Goal: Task Accomplishment & Management: Manage account settings

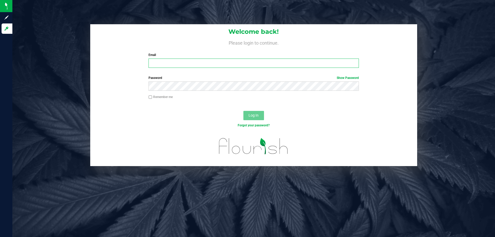
click at [200, 60] on input "Email" at bounding box center [253, 62] width 210 height 9
type input "smaileoi@liveparallel.com"
click at [243, 111] on button "Log In" at bounding box center [253, 115] width 21 height 9
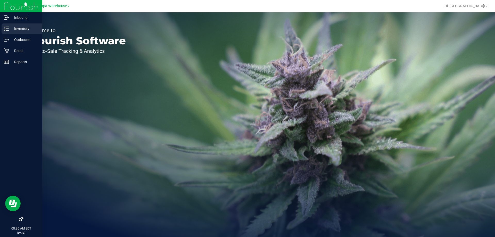
click at [19, 31] on p "Inventory" at bounding box center [24, 29] width 31 height 6
click at [21, 40] on p "Outbound" at bounding box center [24, 40] width 31 height 6
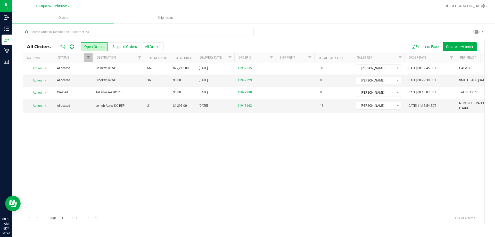
click at [74, 47] on icon at bounding box center [72, 46] width 4 height 5
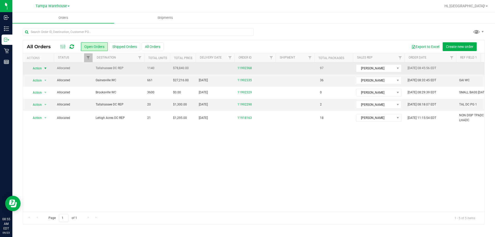
click at [45, 67] on span "select" at bounding box center [45, 68] width 4 height 4
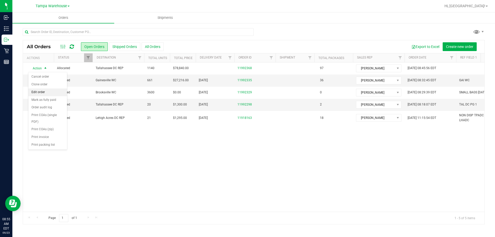
click at [43, 91] on li "Edit order" at bounding box center [47, 92] width 39 height 8
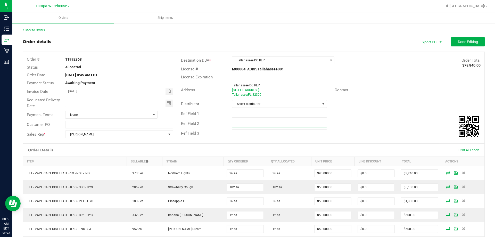
click at [238, 123] on input "text" at bounding box center [279, 124] width 95 height 8
paste input "cannabis"
type input "cannabis"
click at [244, 114] on input "text" at bounding box center [279, 114] width 95 height 8
type input "TAL DC PG2"
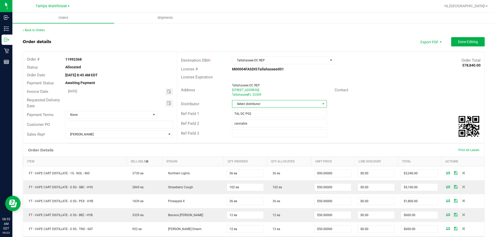
click at [246, 102] on span "Select distributor" at bounding box center [276, 103] width 88 height 7
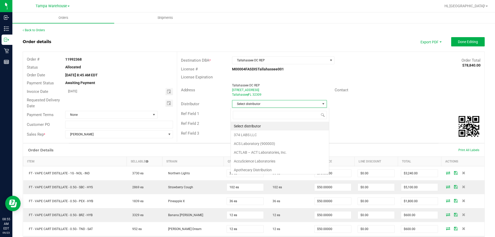
scroll to position [8, 94]
type input "tam"
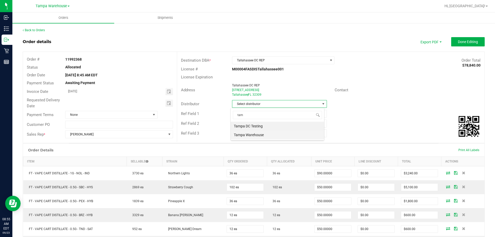
click at [255, 137] on li "Tampa Warehouse" at bounding box center [277, 134] width 93 height 9
click at [170, 104] on span "Toggle calendar" at bounding box center [168, 102] width 7 height 7
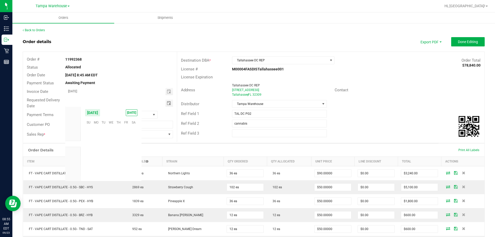
scroll to position [83551, 0]
click at [103, 155] on span "23" at bounding box center [103, 154] width 7 height 8
type input "[DATE]"
click at [455, 45] on button "Done Editing" at bounding box center [467, 41] width 33 height 9
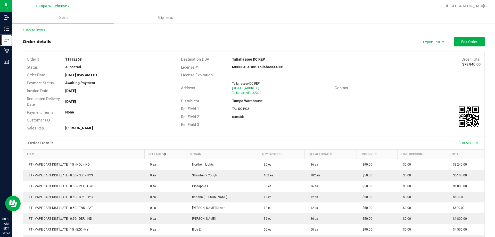
click at [9, 39] on icon at bounding box center [6, 39] width 5 height 5
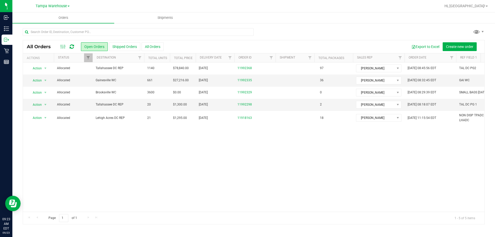
click at [73, 46] on icon at bounding box center [72, 46] width 4 height 5
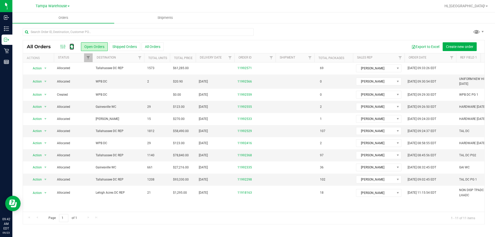
click at [73, 46] on icon at bounding box center [72, 46] width 4 height 5
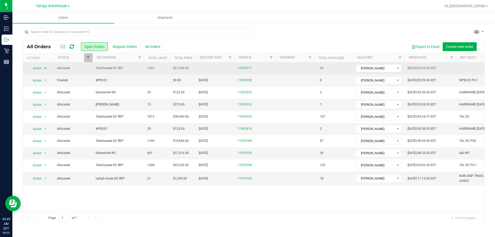
click at [39, 65] on span "Action" at bounding box center [35, 68] width 14 height 7
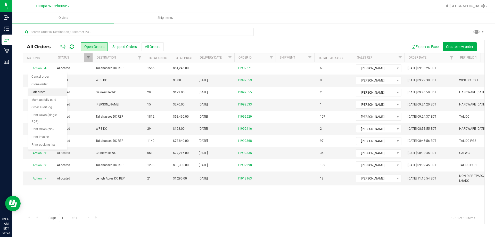
click at [40, 90] on li "Edit order" at bounding box center [47, 92] width 39 height 8
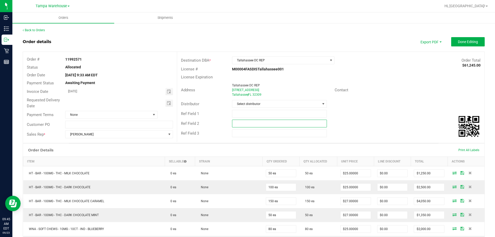
click at [242, 121] on input "text" at bounding box center [279, 124] width 95 height 8
paste input "cannabis"
type input "cannabis"
click at [244, 115] on input "text" at bounding box center [279, 114] width 95 height 8
click at [165, 104] on span "Toggle calendar" at bounding box center [168, 102] width 7 height 7
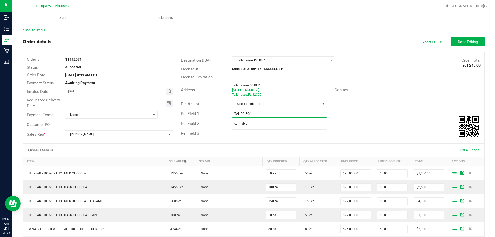
type input "TAL DC PG4"
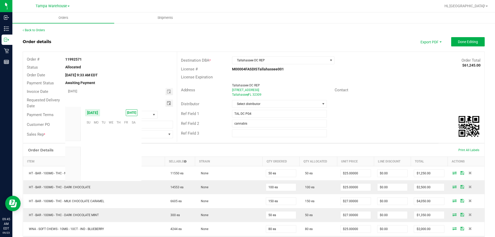
scroll to position [83551, 0]
click at [105, 152] on span "23" at bounding box center [103, 154] width 7 height 8
type input "[DATE]"
click at [259, 104] on span "Select distributor" at bounding box center [276, 103] width 88 height 7
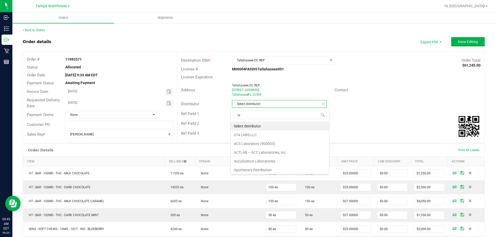
scroll to position [8, 94]
type input "tam"
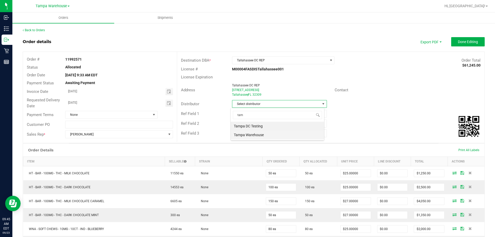
click at [253, 135] on li "Tampa Warehouse" at bounding box center [277, 134] width 93 height 9
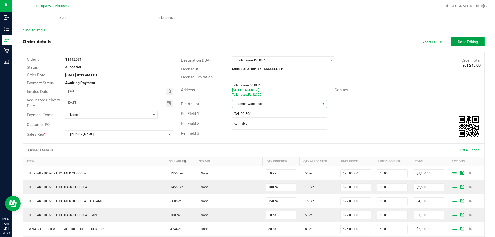
click at [451, 41] on button "Done Editing" at bounding box center [467, 41] width 33 height 9
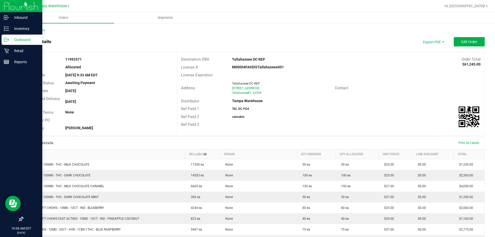
click at [15, 39] on p "Outbound" at bounding box center [24, 40] width 31 height 6
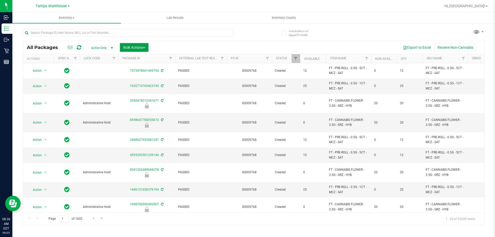
click at [129, 47] on span "Bulk Actions" at bounding box center [134, 47] width 22 height 4
click at [141, 57] on span "Add to outbound order" at bounding box center [140, 59] width 35 height 4
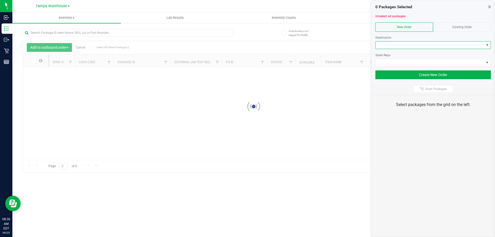
click at [424, 48] on span at bounding box center [429, 44] width 108 height 7
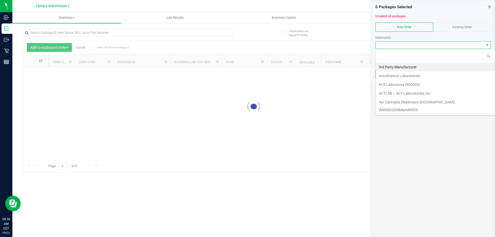
scroll to position [8, 115]
type input "tal"
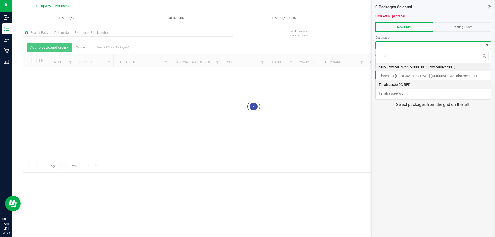
click at [415, 82] on li "Tallahassee DC REP" at bounding box center [432, 84] width 115 height 9
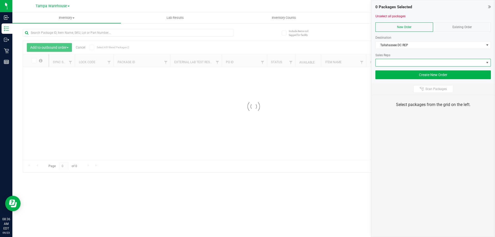
click at [418, 62] on span at bounding box center [429, 62] width 108 height 7
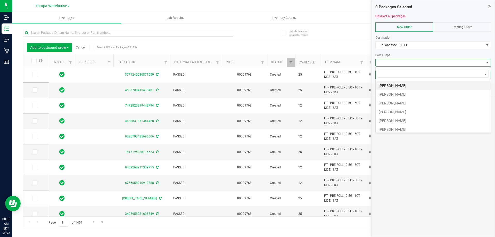
click at [400, 84] on li "Sydney Maileoi" at bounding box center [432, 85] width 115 height 9
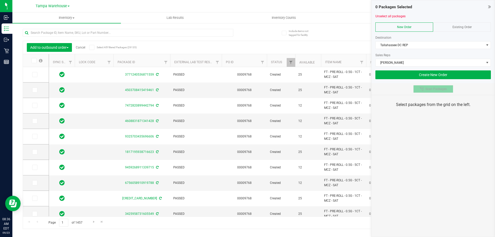
click at [424, 89] on div at bounding box center [422, 89] width 6 height 4
click at [423, 143] on div "0 Packages Selected Unselect all packages New Order Existing Order Destination …" at bounding box center [433, 118] width 124 height 237
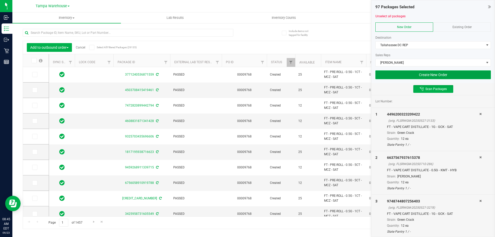
click at [405, 73] on button "Create New Order" at bounding box center [432, 74] width 115 height 9
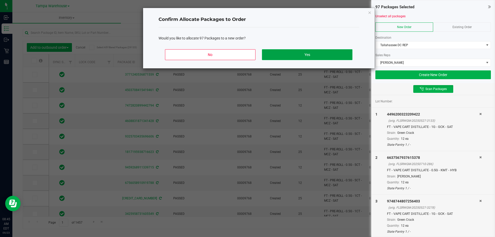
click at [334, 52] on button "Yes" at bounding box center [307, 54] width 90 height 11
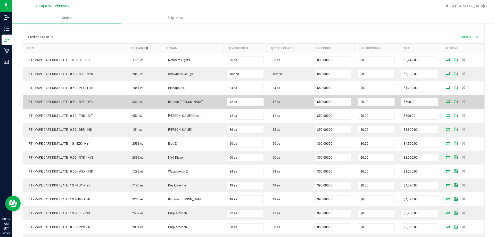
scroll to position [103, 0]
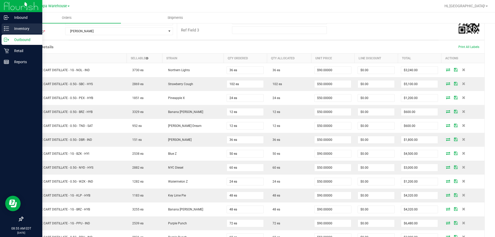
click at [10, 28] on p "Inventory" at bounding box center [24, 29] width 31 height 6
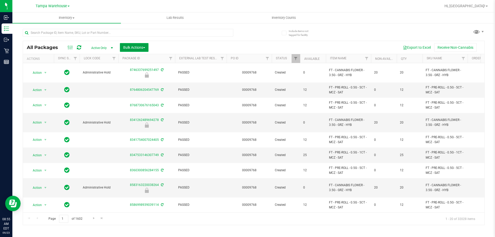
click at [126, 45] on span "Bulk Actions" at bounding box center [134, 47] width 22 height 4
click at [138, 56] on div "Add to outbound order" at bounding box center [144, 60] width 42 height 8
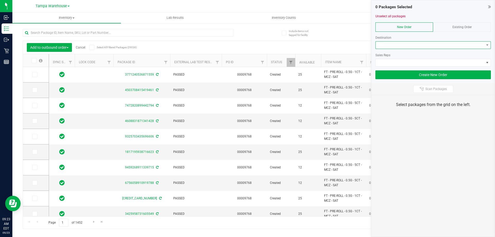
click at [400, 48] on span at bounding box center [429, 44] width 108 height 7
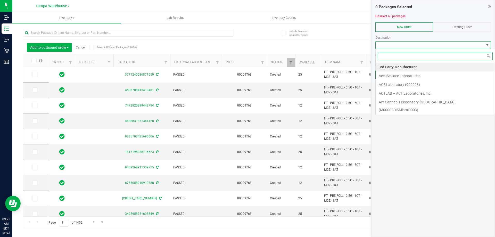
scroll to position [8, 115]
type input "tal"
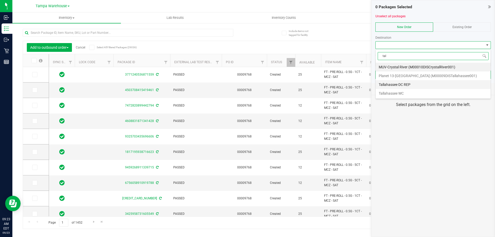
click at [396, 85] on li "Tallahassee DC REP" at bounding box center [432, 84] width 115 height 9
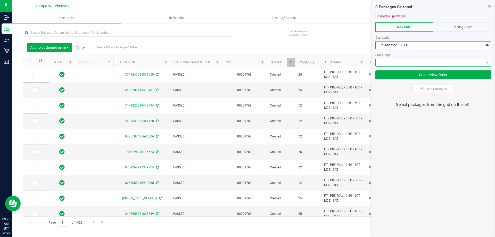
click at [410, 64] on span at bounding box center [429, 62] width 108 height 7
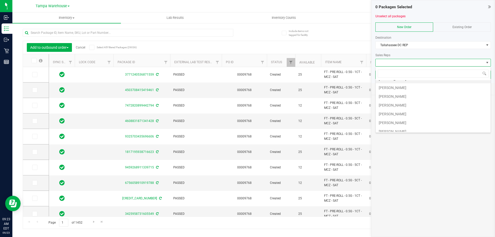
scroll to position [26, 0]
click at [409, 109] on li "[PERSON_NAME]" at bounding box center [432, 111] width 115 height 9
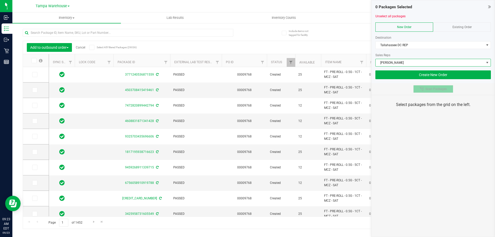
click at [438, 91] on button "Scan Packages" at bounding box center [433, 89] width 40 height 8
click at [442, 121] on div "0 Packages Selected Unselect all packages New Order Existing Order Destination …" at bounding box center [433, 118] width 124 height 237
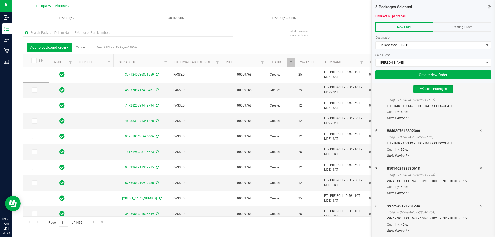
scroll to position [0, 0]
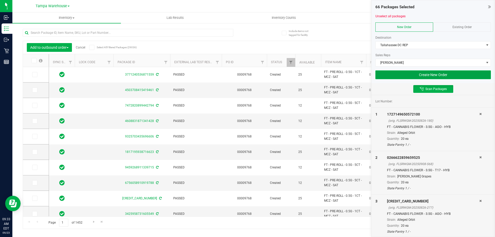
click at [390, 74] on button "Create New Order" at bounding box center [432, 74] width 115 height 9
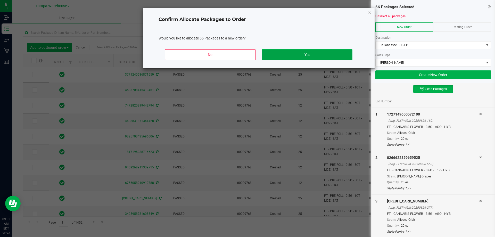
click at [333, 56] on button "Yes" at bounding box center [307, 54] width 90 height 11
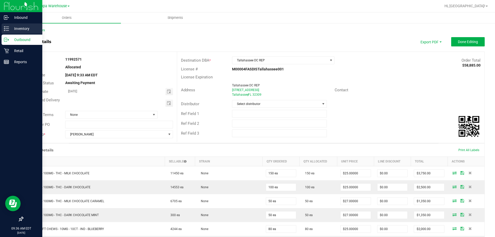
click at [18, 28] on p "Inventory" at bounding box center [24, 29] width 31 height 6
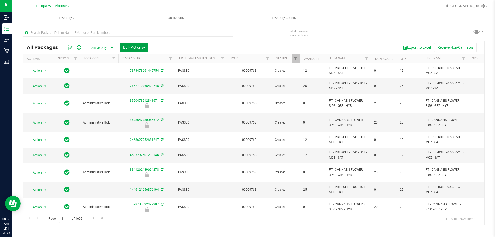
click at [145, 44] on button "Bulk Actions" at bounding box center [134, 47] width 29 height 9
click at [152, 62] on div "Add to outbound order" at bounding box center [144, 60] width 42 height 8
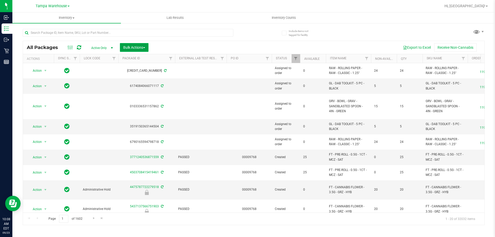
click at [129, 48] on span "Bulk Actions" at bounding box center [134, 47] width 22 height 4
click at [135, 60] on span "Add to outbound order" at bounding box center [140, 59] width 35 height 4
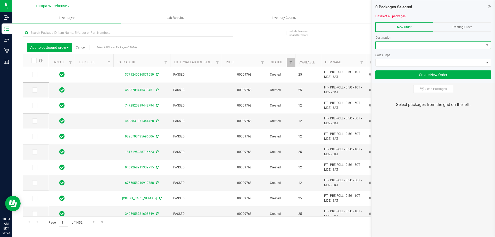
click at [397, 44] on span at bounding box center [429, 44] width 108 height 7
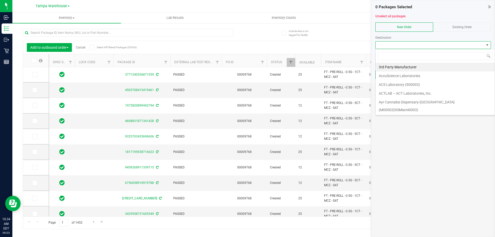
scroll to position [8, 115]
type input "wpb"
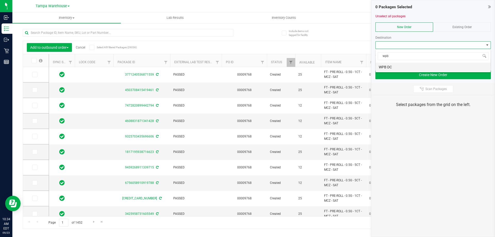
click at [404, 64] on li "WPB DC" at bounding box center [432, 67] width 115 height 9
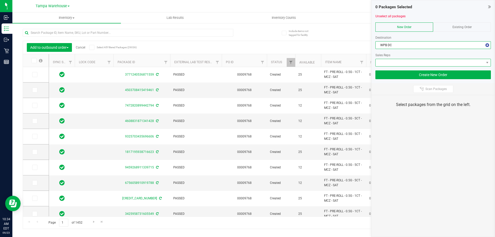
click at [406, 62] on span at bounding box center [429, 62] width 108 height 7
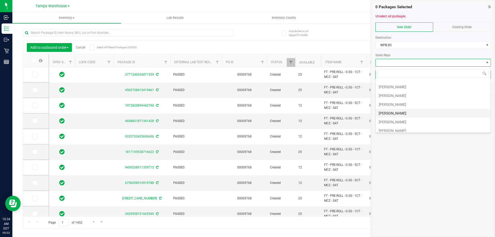
scroll to position [26, 0]
click at [404, 112] on li "[PERSON_NAME]" at bounding box center [432, 111] width 115 height 9
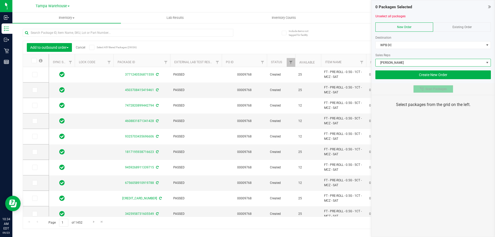
click at [425, 89] on div at bounding box center [422, 89] width 6 height 4
click at [433, 132] on div "0 Packages Selected Unselect all packages New Order Existing Order Destination …" at bounding box center [433, 118] width 124 height 237
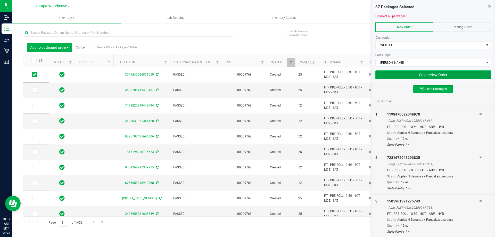
click at [402, 72] on button "Create New Order" at bounding box center [432, 74] width 115 height 9
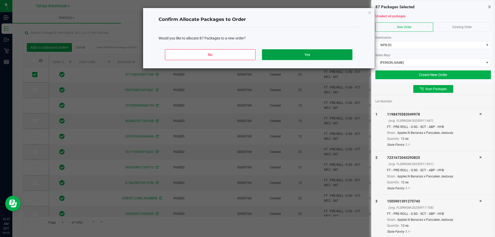
click at [327, 56] on button "Yes" at bounding box center [307, 54] width 90 height 11
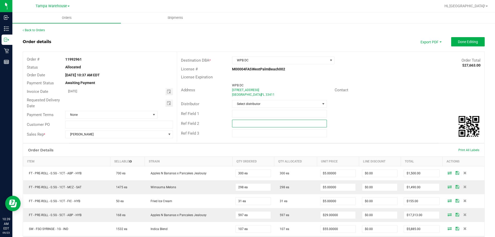
click at [281, 123] on input "text" at bounding box center [279, 124] width 95 height 8
paste input "cannabis"
type input "cannabis"
click at [274, 112] on input "text" at bounding box center [279, 114] width 95 height 8
type input "E"
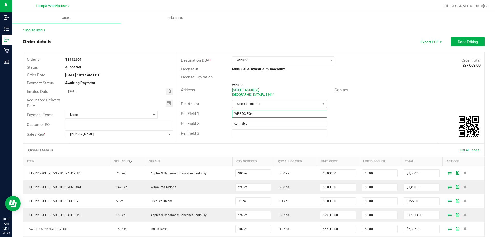
type input "WPB DC PG4"
click at [269, 104] on span "Select distributor" at bounding box center [276, 103] width 88 height 7
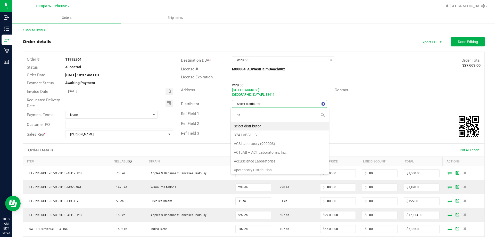
scroll to position [8, 94]
type input "tam"
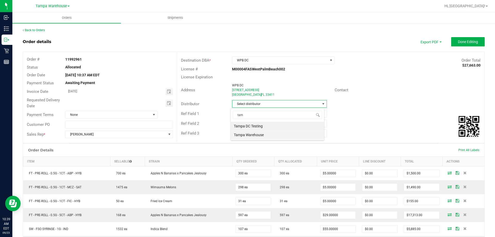
click at [243, 132] on li "Tampa Warehouse" at bounding box center [277, 134] width 93 height 9
click at [169, 105] on span "Toggle calendar" at bounding box center [169, 103] width 4 height 4
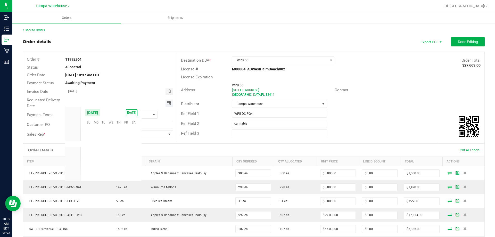
scroll to position [83551, 0]
click at [113, 153] on span "24" at bounding box center [110, 154] width 7 height 8
type input "09/24/2025"
click at [453, 42] on button "Done Editing" at bounding box center [467, 41] width 33 height 9
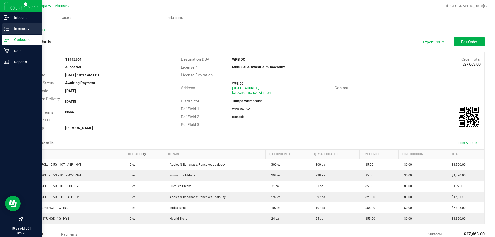
click at [5, 29] on icon at bounding box center [6, 28] width 5 height 5
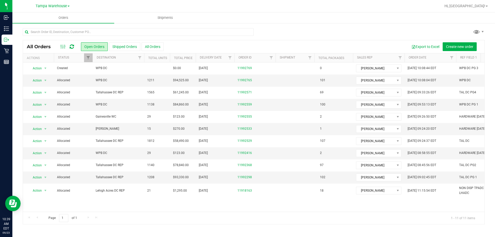
click at [72, 46] on icon at bounding box center [72, 46] width 4 height 5
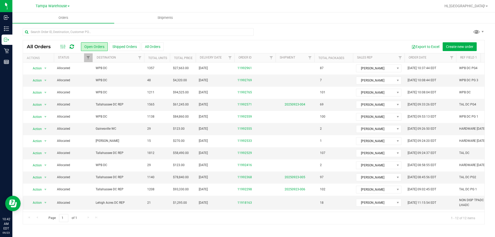
click at [75, 46] on div at bounding box center [66, 47] width 17 height 6
click at [74, 47] on icon at bounding box center [72, 46] width 4 height 5
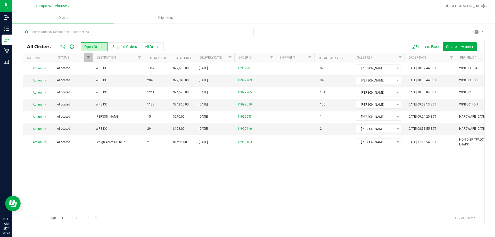
click at [72, 47] on icon at bounding box center [72, 46] width 4 height 5
click at [70, 46] on icon at bounding box center [72, 46] width 4 height 5
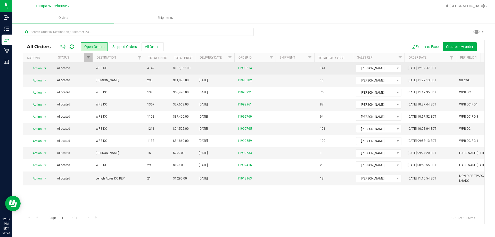
click at [36, 66] on span "Action" at bounding box center [35, 68] width 14 height 7
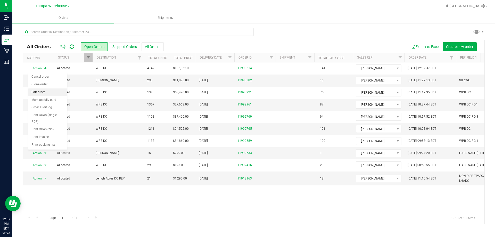
click at [42, 92] on li "Edit order" at bounding box center [47, 92] width 39 height 8
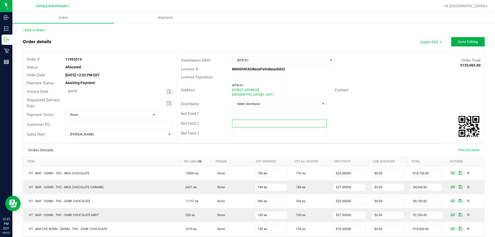
click at [244, 123] on input "text" at bounding box center [279, 124] width 95 height 8
paste input "[EMAIL_ADDRESS][DOMAIN_NAME]"
click at [240, 115] on input "text" at bounding box center [279, 114] width 95 height 8
click at [252, 122] on input "[EMAIL_ADDRESS][DOMAIN_NAME]" at bounding box center [279, 124] width 95 height 8
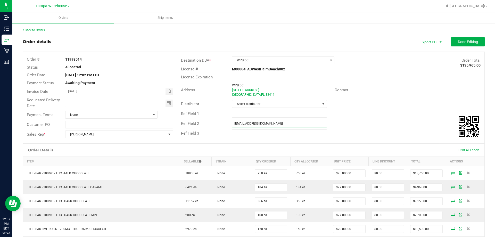
click at [252, 122] on input "[EMAIL_ADDRESS][DOMAIN_NAME]" at bounding box center [279, 124] width 95 height 8
click at [252, 122] on input "cannabis" at bounding box center [279, 124] width 95 height 8
type input "cannabis"
click at [251, 111] on input "text" at bounding box center [279, 114] width 95 height 8
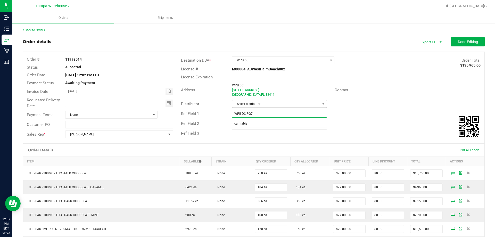
type input "WPB DC PG7"
click at [257, 102] on span "Select distributor" at bounding box center [276, 103] width 88 height 7
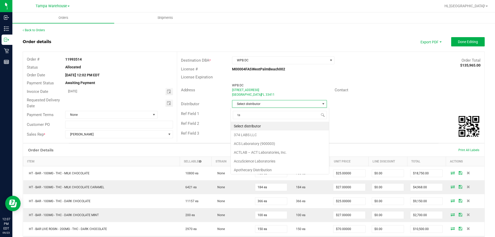
scroll to position [8, 94]
type input "tam"
click at [243, 133] on li "Tampa Warehouse" at bounding box center [277, 134] width 93 height 9
click at [167, 103] on span "Toggle calendar" at bounding box center [169, 103] width 4 height 4
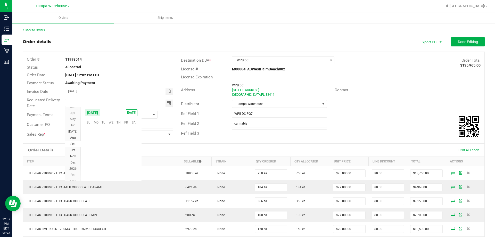
scroll to position [83551, 0]
click at [110, 152] on span "24" at bounding box center [110, 154] width 7 height 8
type input "[DATE]"
click at [459, 44] on button "Done Editing" at bounding box center [467, 41] width 33 height 9
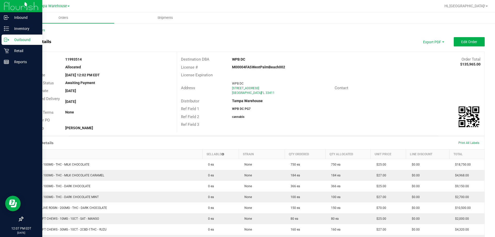
click at [7, 37] on icon at bounding box center [6, 39] width 5 height 5
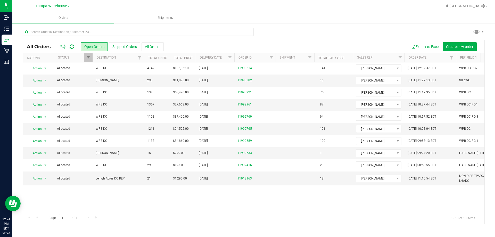
click at [370, 36] on div at bounding box center [254, 34] width 462 height 12
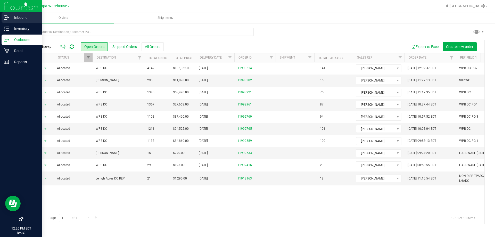
click at [10, 18] on p "Inbound" at bounding box center [24, 17] width 31 height 6
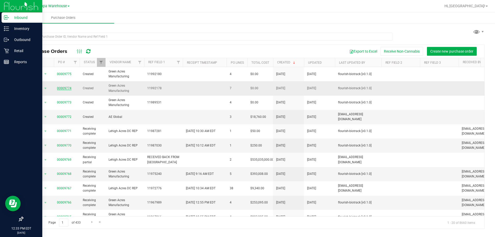
click at [63, 89] on link "00009774" at bounding box center [64, 88] width 14 height 4
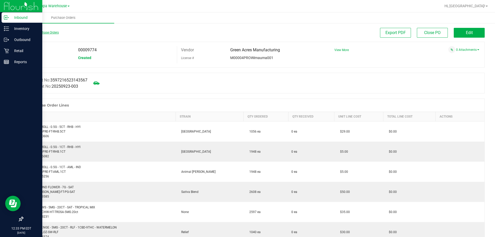
click at [31, 32] on link "Back to Purchase Orders" at bounding box center [41, 33] width 36 height 4
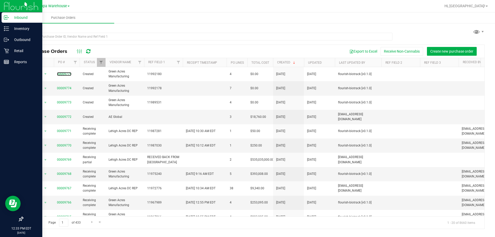
click at [65, 73] on link "00009775" at bounding box center [64, 74] width 14 height 4
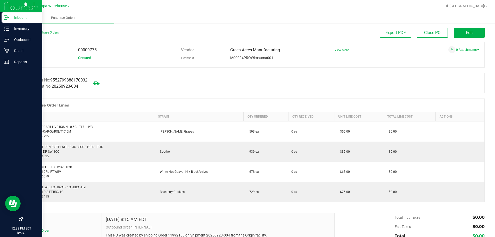
click at [41, 31] on link "Back to Purchase Orders" at bounding box center [41, 33] width 36 height 4
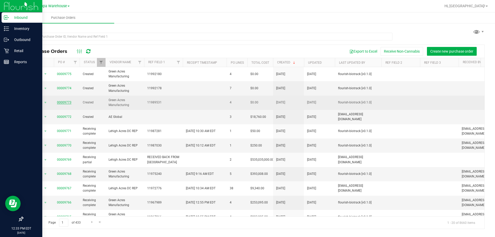
click at [64, 102] on link "00009773" at bounding box center [64, 102] width 14 height 4
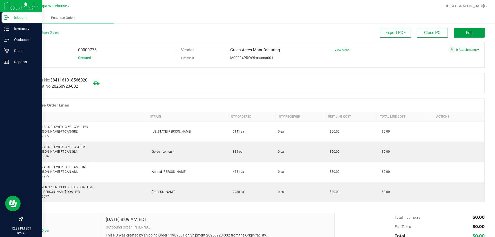
click at [466, 34] on span "Edit" at bounding box center [469, 32] width 7 height 5
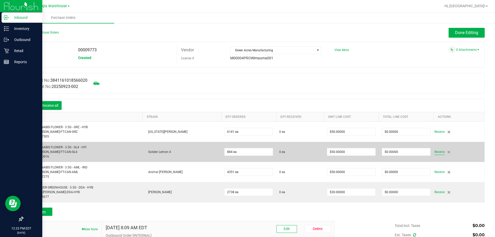
click at [434, 151] on span "Receive" at bounding box center [439, 152] width 10 height 6
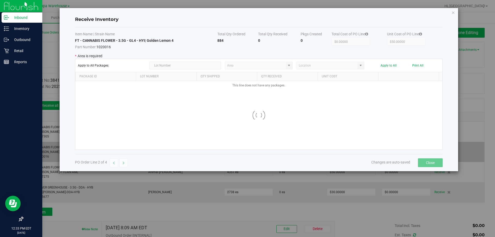
type input "State Pantry 1"
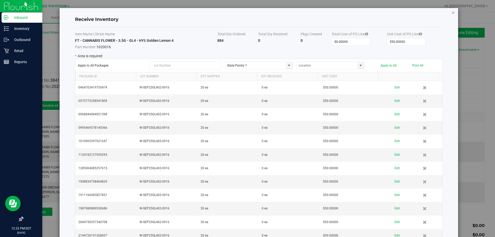
click at [451, 11] on icon "Close modal" at bounding box center [453, 12] width 4 height 6
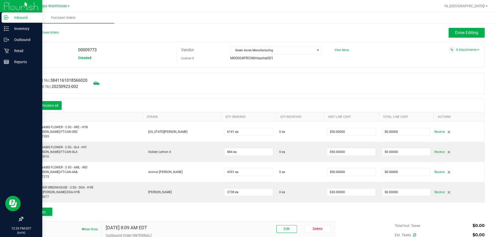
click at [31, 105] on icon at bounding box center [30, 105] width 5 height 5
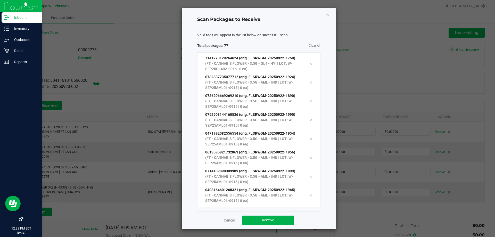
scroll to position [1307, 0]
click at [263, 219] on span "Receive" at bounding box center [268, 220] width 12 height 4
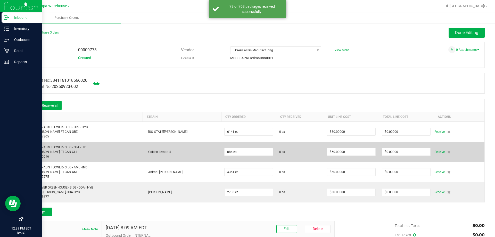
click at [435, 152] on span "Receive" at bounding box center [439, 152] width 10 height 6
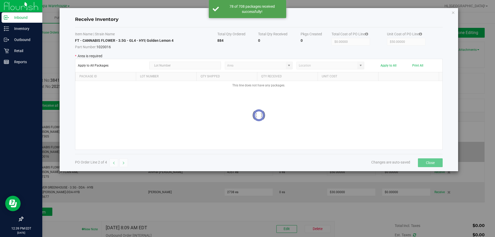
type input "State Pantry 1"
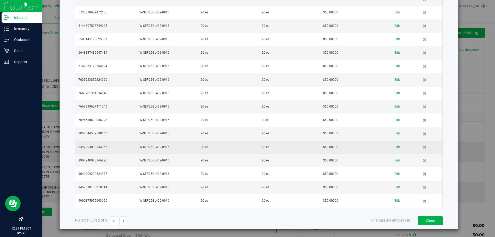
scroll to position [479, 0]
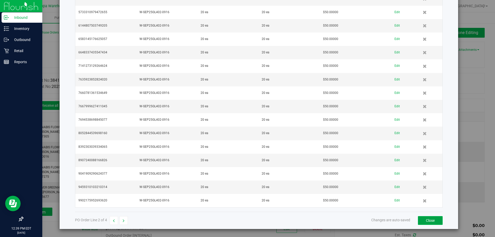
click at [428, 218] on button "Close" at bounding box center [430, 220] width 25 height 9
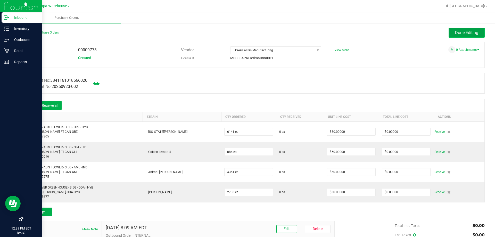
click at [461, 30] on button "Done Editing" at bounding box center [466, 33] width 36 height 10
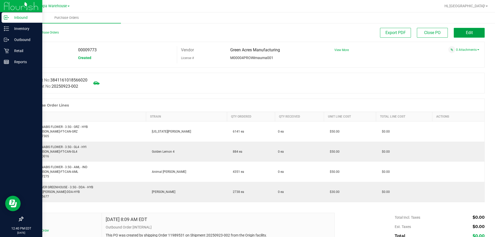
click at [460, 30] on button "Edit" at bounding box center [468, 33] width 31 height 10
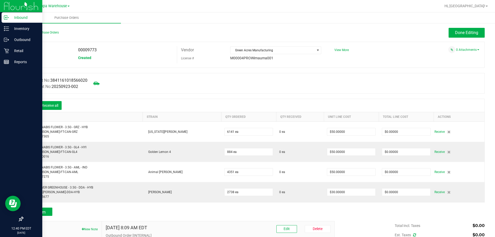
click at [32, 109] on div "Receive all" at bounding box center [45, 105] width 39 height 11
click at [32, 106] on icon at bounding box center [30, 105] width 5 height 5
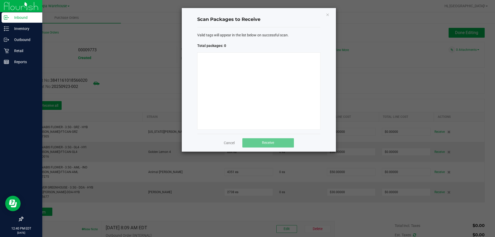
click at [218, 90] on div at bounding box center [258, 90] width 123 height 77
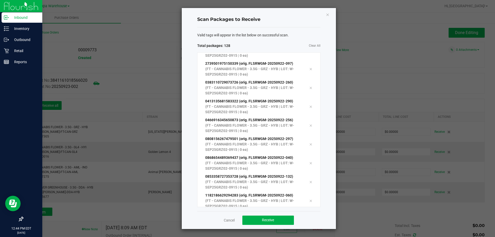
scroll to position [2247, 0]
click at [280, 221] on button "Receive" at bounding box center [268, 219] width 52 height 9
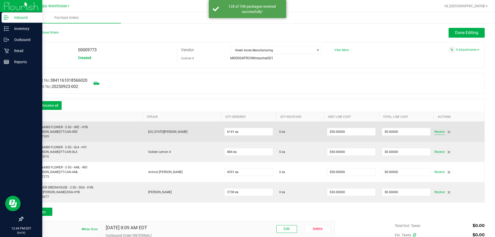
click at [434, 129] on span "Receive" at bounding box center [439, 132] width 10 height 6
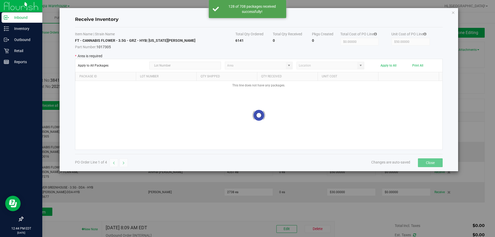
type input "State Pantry 1"
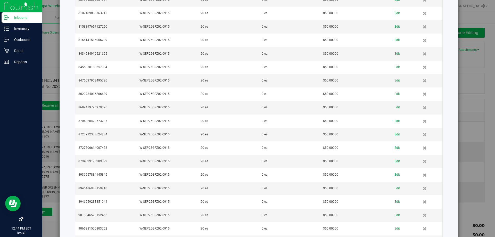
scroll to position [4016, 0]
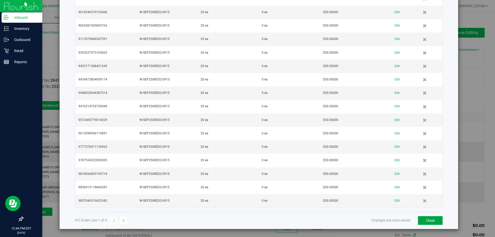
click at [431, 222] on button "Close" at bounding box center [430, 220] width 25 height 9
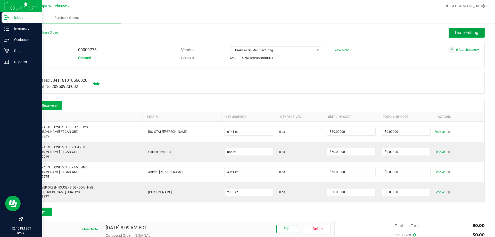
click at [455, 34] on span "Done Editing" at bounding box center [466, 32] width 23 height 5
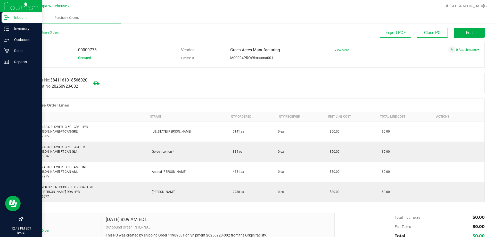
click at [38, 31] on link "Back to Purchase Orders" at bounding box center [41, 33] width 36 height 4
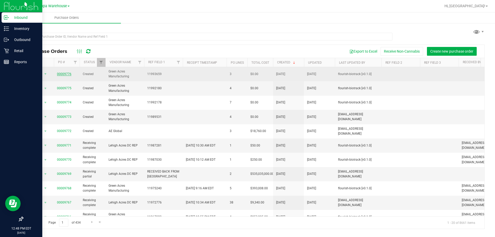
click at [65, 72] on link "00009776" at bounding box center [64, 74] width 14 height 4
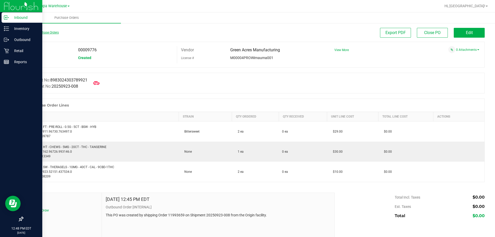
click at [36, 33] on link "Back to Purchase Orders" at bounding box center [41, 33] width 36 height 4
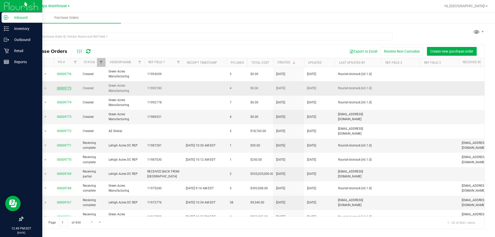
click at [66, 88] on link "00009775" at bounding box center [64, 88] width 14 height 4
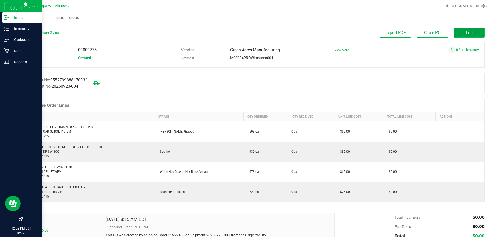
click at [472, 34] on button "Edit" at bounding box center [468, 33] width 31 height 10
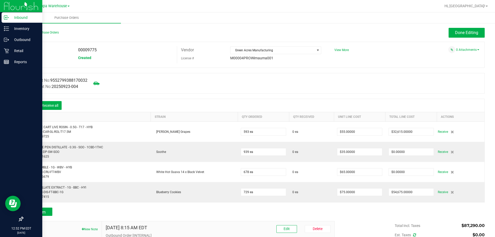
click at [32, 105] on icon at bounding box center [30, 105] width 5 height 5
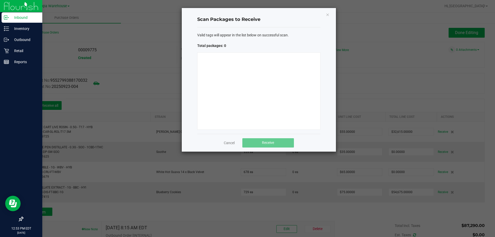
click at [257, 84] on div at bounding box center [258, 90] width 123 height 77
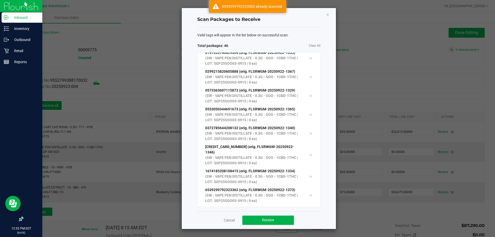
scroll to position [724, 0]
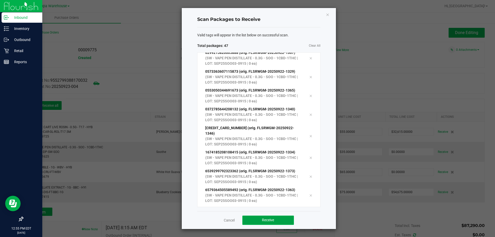
click at [281, 216] on button "Receive" at bounding box center [268, 219] width 52 height 9
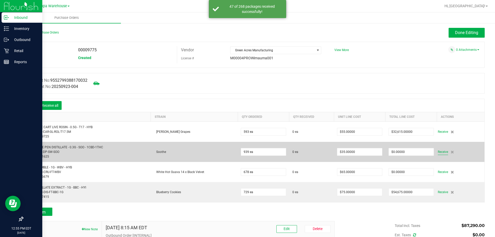
click at [439, 152] on span "Receive" at bounding box center [442, 152] width 10 height 6
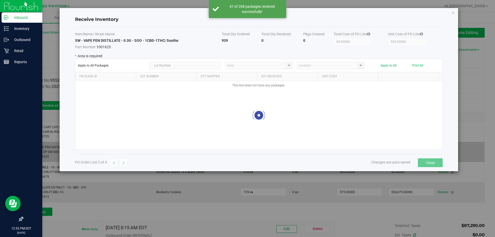
type input "State Pantry 1"
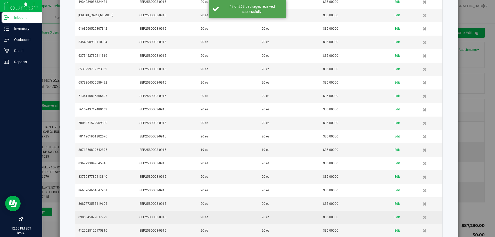
scroll to position [505, 0]
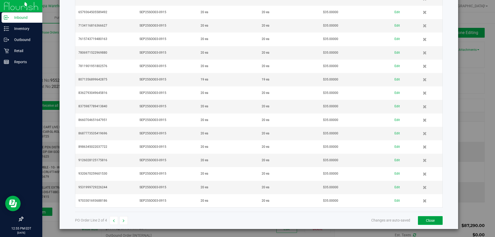
click at [421, 220] on button "Close" at bounding box center [430, 220] width 25 height 9
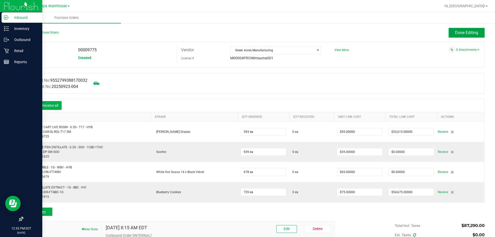
click at [460, 33] on span "Done Editing" at bounding box center [466, 32] width 23 height 5
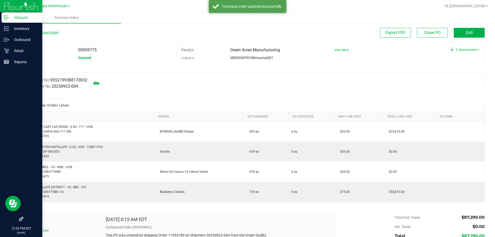
click at [28, 31] on link "Back to Purchase Orders" at bounding box center [41, 33] width 36 height 4
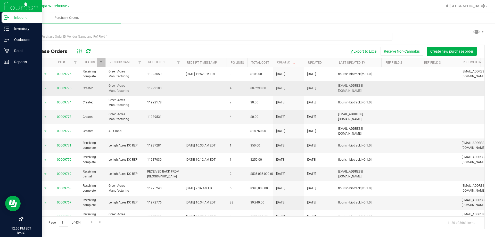
click at [67, 88] on link "00009775" at bounding box center [64, 88] width 14 height 4
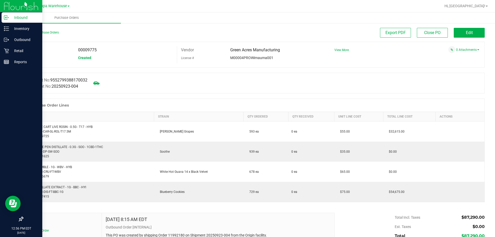
click at [48, 30] on div "Back to Purchase Orders" at bounding box center [80, 32] width 115 height 9
click at [49, 31] on link "Back to Purchase Orders" at bounding box center [41, 33] width 36 height 4
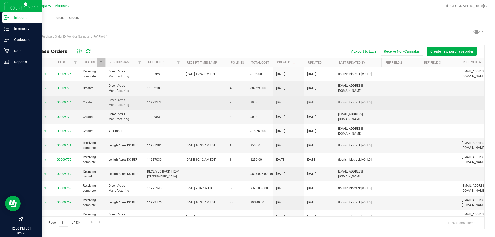
click at [61, 102] on link "00009774" at bounding box center [64, 102] width 14 height 4
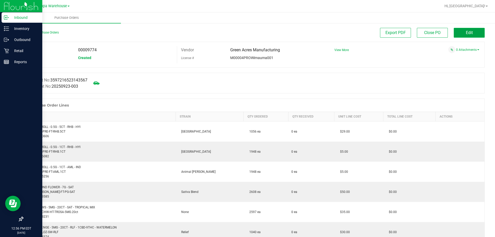
click at [467, 29] on button "Edit" at bounding box center [468, 33] width 31 height 10
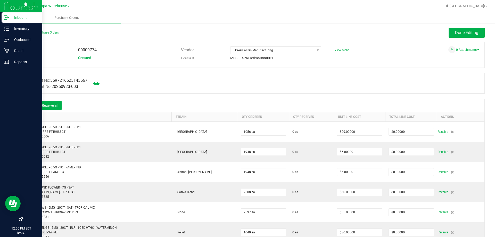
click at [31, 105] on icon at bounding box center [30, 105] width 5 height 5
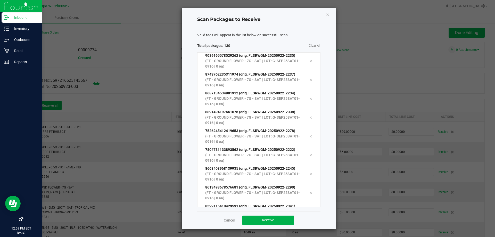
scroll to position [2304, 0]
click at [285, 219] on button "Receive" at bounding box center [268, 219] width 52 height 9
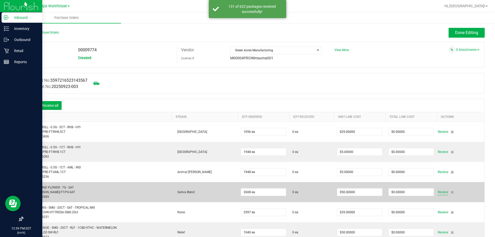
click at [437, 191] on span "Receive" at bounding box center [442, 192] width 10 height 6
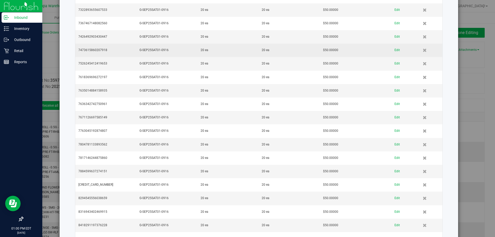
scroll to position [1635, 0]
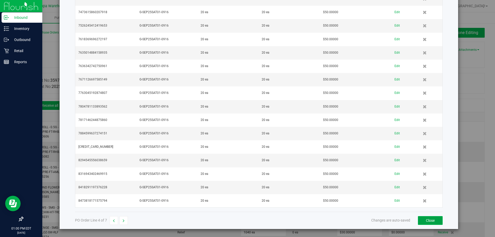
click at [420, 219] on button "Close" at bounding box center [430, 220] width 25 height 9
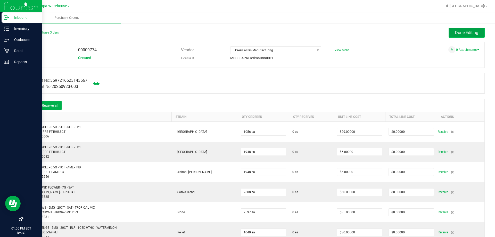
click at [473, 34] on span "Done Editing" at bounding box center [466, 32] width 23 height 5
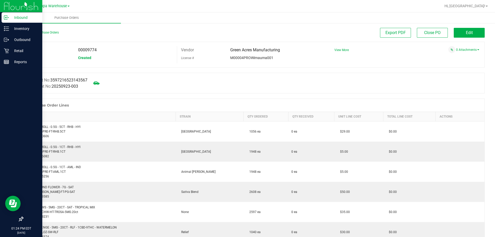
click at [16, 20] on p "Inbound" at bounding box center [24, 17] width 31 height 6
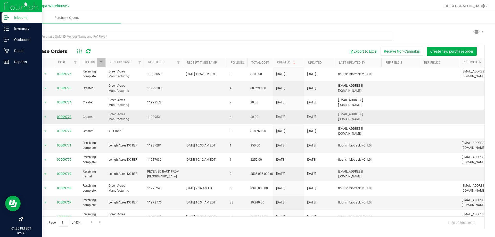
click at [66, 115] on link "00009773" at bounding box center [64, 117] width 14 height 4
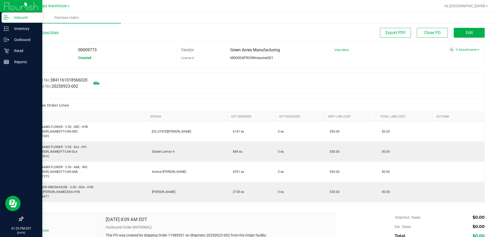
click at [38, 31] on link "Back to Purchase Orders" at bounding box center [41, 33] width 36 height 4
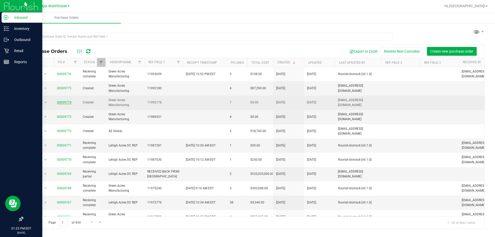
click at [67, 102] on link "00009774" at bounding box center [64, 102] width 14 height 4
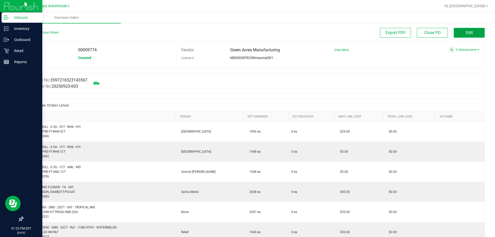
click at [469, 33] on button "Edit" at bounding box center [468, 33] width 31 height 10
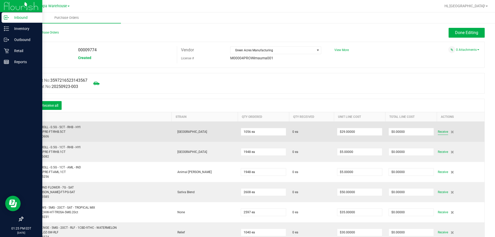
click at [439, 131] on span "Receive" at bounding box center [442, 132] width 10 height 6
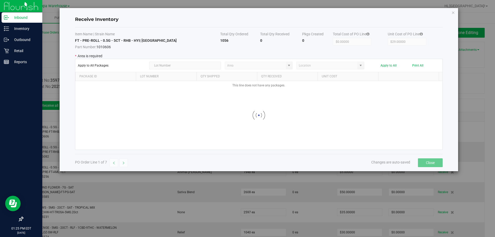
type input "State Pantry 1"
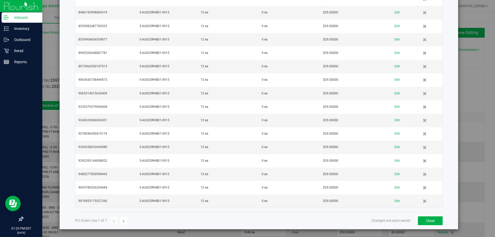
scroll to position [1057, 0]
click at [434, 218] on button "Close" at bounding box center [430, 220] width 25 height 9
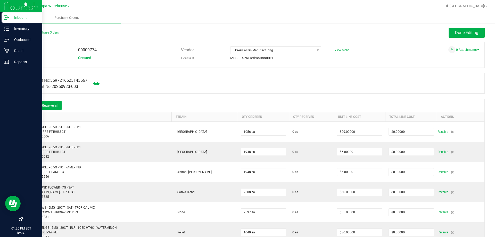
click at [13, 17] on p "Inbound" at bounding box center [24, 17] width 31 height 6
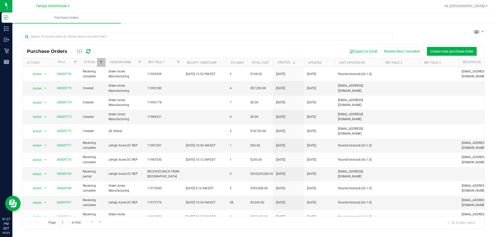
click at [88, 49] on icon at bounding box center [88, 51] width 4 height 5
click at [87, 50] on icon at bounding box center [88, 51] width 4 height 5
click at [86, 52] on icon at bounding box center [88, 51] width 4 height 5
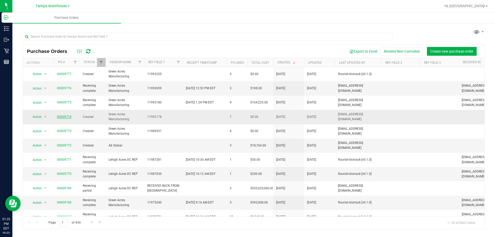
click at [66, 117] on link "00009774" at bounding box center [64, 117] width 14 height 4
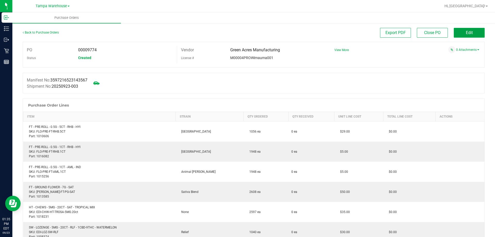
click at [466, 33] on span "Edit" at bounding box center [469, 32] width 7 height 5
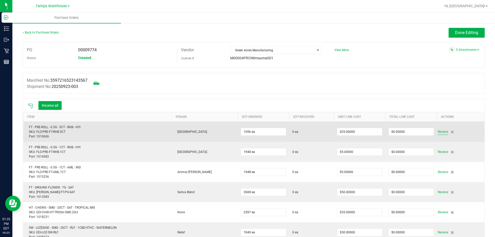
click at [437, 132] on span "Receive" at bounding box center [442, 132] width 10 height 6
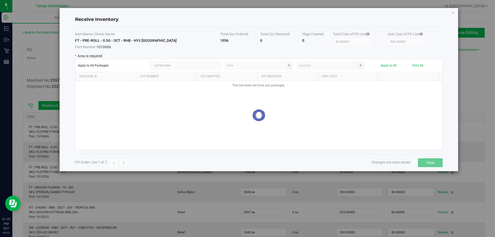
type input "State Pantry 1"
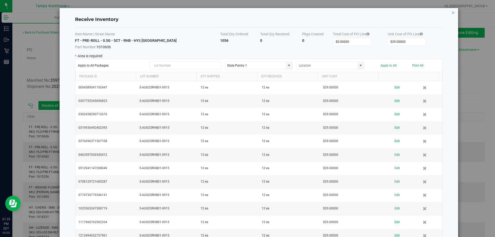
click at [451, 12] on icon "Close modal" at bounding box center [453, 12] width 4 height 6
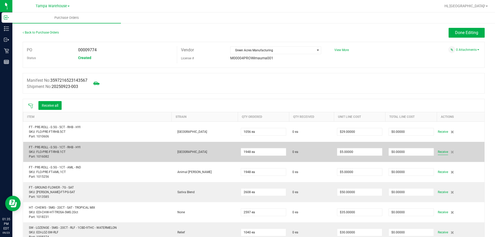
click at [438, 153] on span "Receive" at bounding box center [442, 152] width 10 height 6
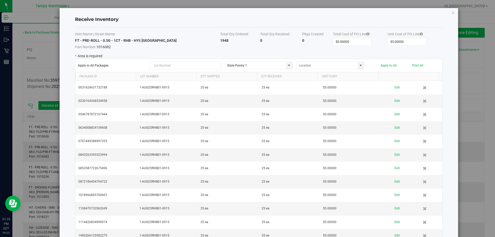
click at [451, 11] on icon "Close modal" at bounding box center [453, 12] width 4 height 6
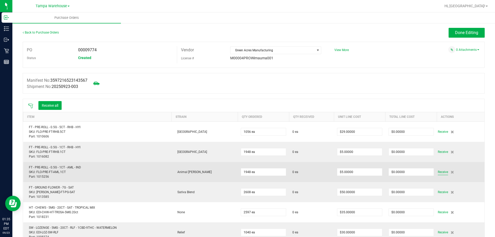
click at [437, 171] on span "Receive" at bounding box center [442, 172] width 10 height 6
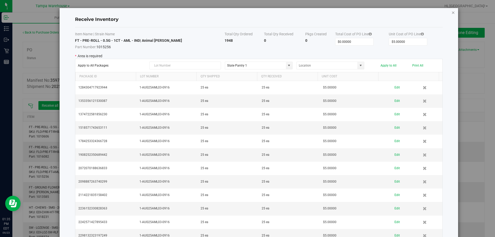
click at [451, 13] on icon "Close modal" at bounding box center [453, 12] width 4 height 6
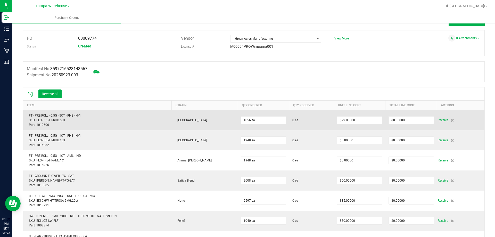
scroll to position [26, 0]
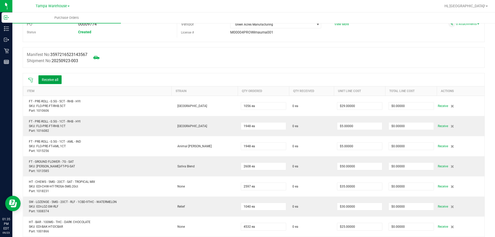
click at [56, 78] on button "Receive all" at bounding box center [49, 79] width 23 height 9
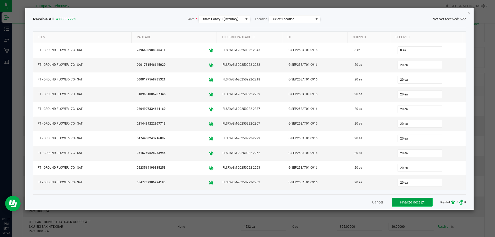
click at [420, 201] on button "Finalize Receipt" at bounding box center [412, 202] width 41 height 9
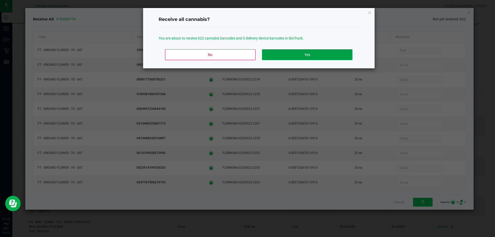
click at [314, 57] on button "Yes" at bounding box center [307, 54] width 90 height 11
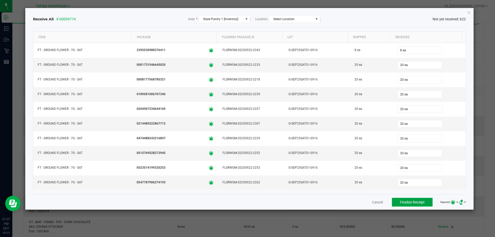
click at [402, 201] on span "Finalize Receipt" at bounding box center [412, 202] width 25 height 4
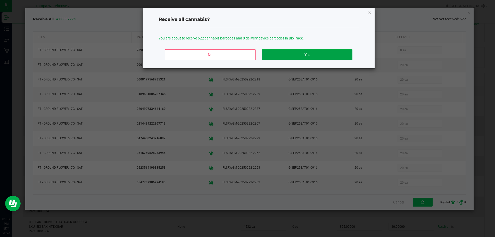
click at [303, 56] on button "Yes" at bounding box center [307, 54] width 90 height 11
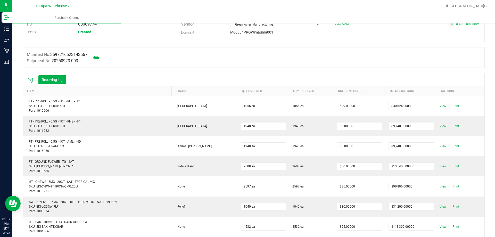
scroll to position [0, 0]
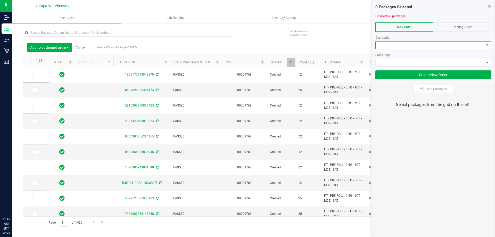
click at [391, 46] on span at bounding box center [429, 44] width 108 height 7
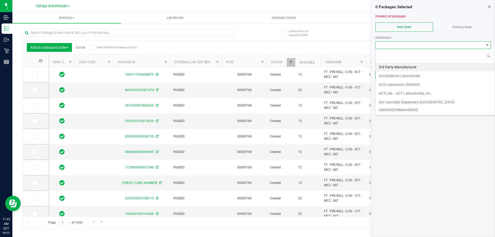
scroll to position [8, 115]
type input "q"
type input "wpb"
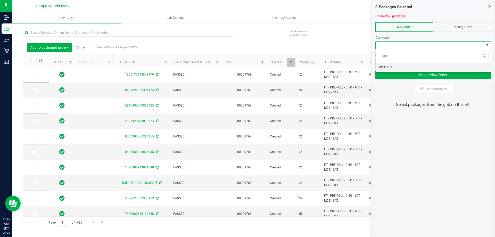
click at [411, 66] on li "WPB DC" at bounding box center [432, 67] width 115 height 9
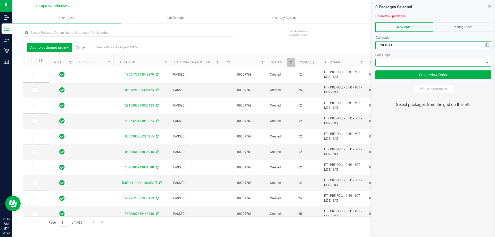
click at [411, 66] on span at bounding box center [432, 63] width 115 height 8
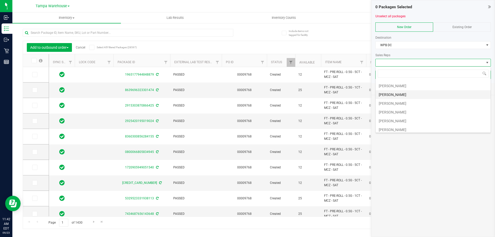
scroll to position [26, 0]
click at [399, 110] on li "[PERSON_NAME]" at bounding box center [432, 111] width 115 height 9
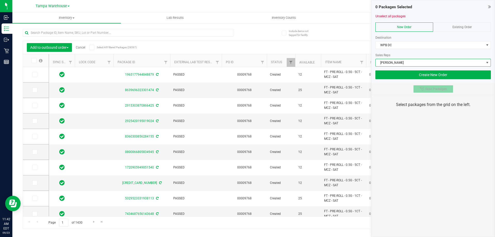
click at [434, 91] on button "Scan Packages" at bounding box center [433, 89] width 40 height 8
click at [433, 137] on div "0 Packages Selected Unselect all packages New Order Existing Order Destination …" at bounding box center [433, 118] width 124 height 237
click at [453, 175] on div "0 Packages Selected Unselect all packages New Order Existing Order Destination …" at bounding box center [433, 118] width 124 height 237
click at [436, 145] on div "0 Packages Selected Unselect all packages New Order Existing Order Destination …" at bounding box center [433, 118] width 124 height 237
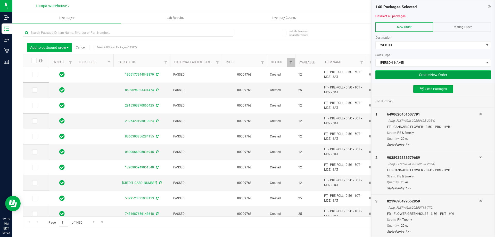
click at [391, 76] on button "Create New Order" at bounding box center [432, 74] width 115 height 9
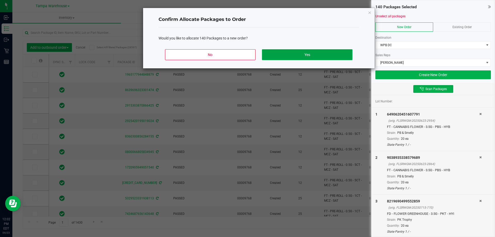
click at [326, 55] on button "Yes" at bounding box center [307, 54] width 90 height 11
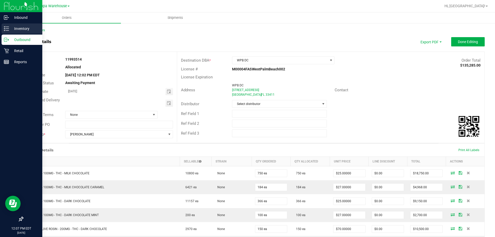
click at [5, 30] on icon at bounding box center [4, 30] width 1 height 1
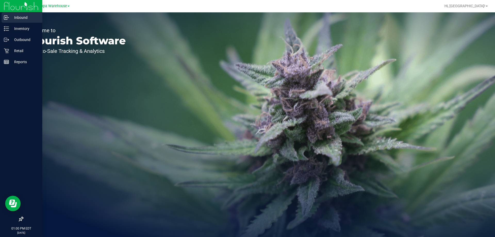
click at [17, 16] on p "Inbound" at bounding box center [24, 17] width 31 height 6
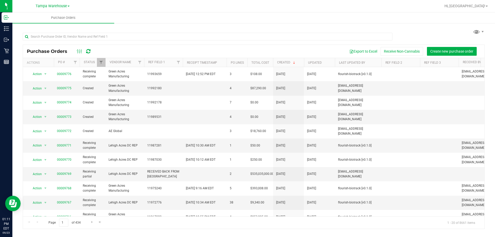
click at [89, 50] on icon at bounding box center [88, 51] width 4 height 5
click at [69, 89] on link "00009775" at bounding box center [64, 88] width 14 height 4
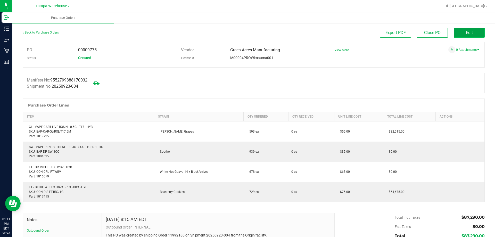
click at [467, 32] on span "Edit" at bounding box center [469, 32] width 7 height 5
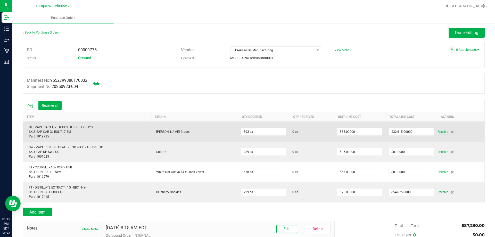
click at [441, 131] on span "Receive" at bounding box center [442, 132] width 10 height 6
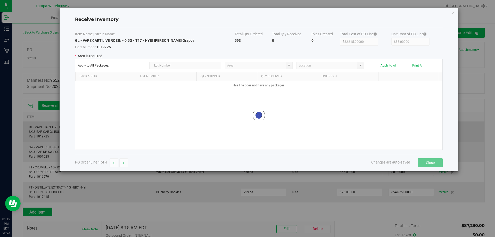
type input "State Pantry 1"
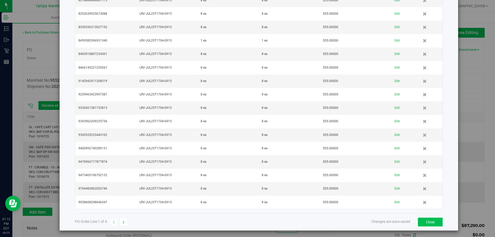
scroll to position [882, 0]
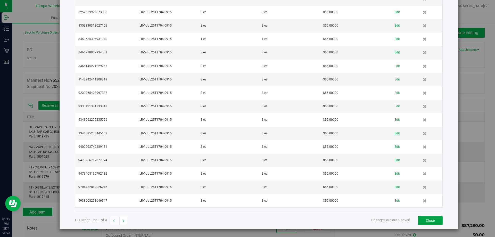
click at [427, 217] on button "Close" at bounding box center [430, 220] width 25 height 9
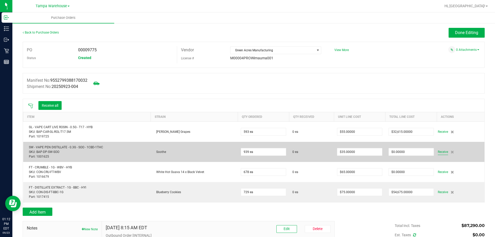
click at [437, 149] on span "Receive" at bounding box center [442, 152] width 10 height 6
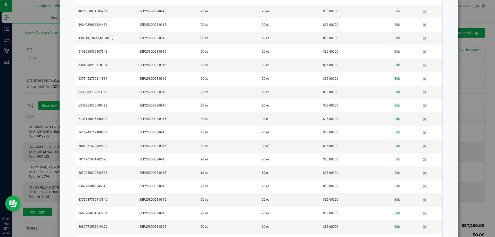
scroll to position [505, 0]
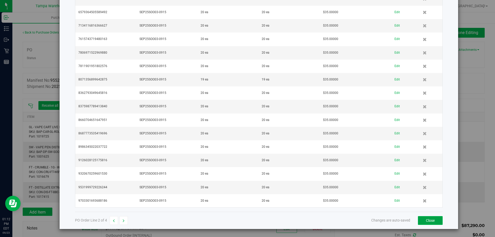
click at [423, 223] on button "Close" at bounding box center [430, 220] width 25 height 9
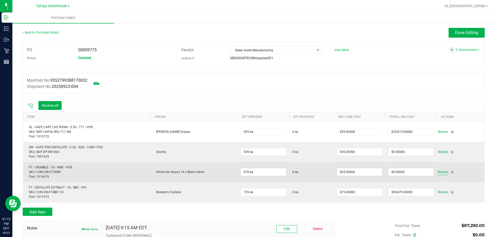
click at [438, 170] on span "Receive" at bounding box center [442, 172] width 10 height 6
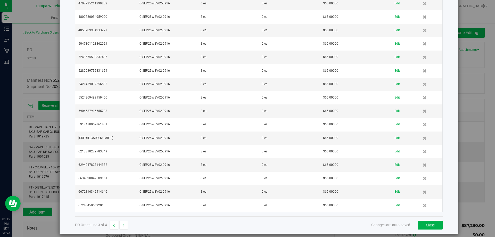
scroll to position [1017, 0]
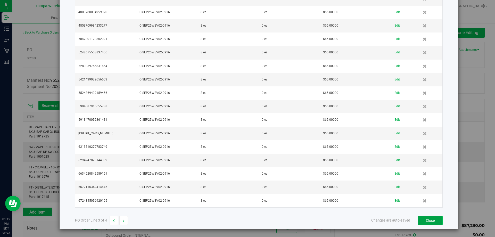
click at [433, 222] on button "Close" at bounding box center [430, 220] width 25 height 9
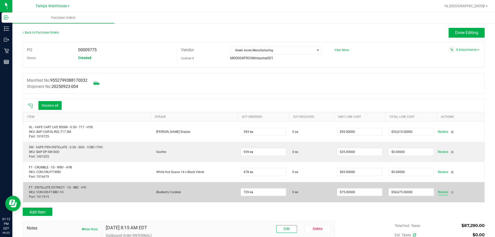
click at [437, 191] on span "Receive" at bounding box center [442, 192] width 10 height 6
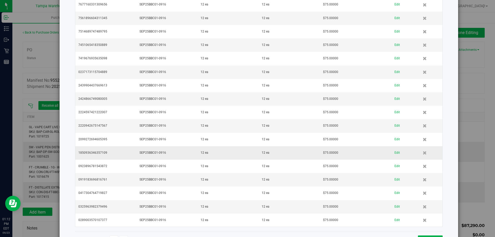
scroll to position [694, 0]
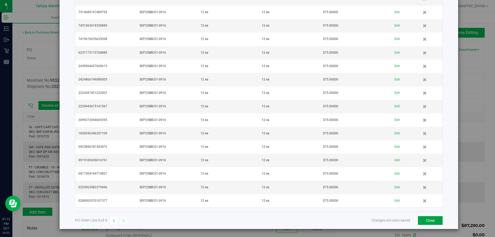
click at [435, 222] on button "Close" at bounding box center [430, 220] width 25 height 9
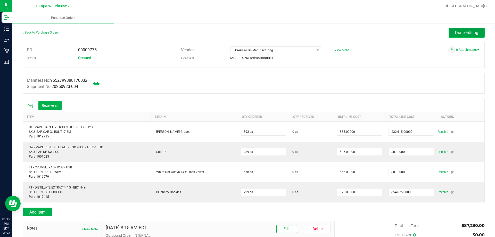
click at [455, 31] on span "Done Editing" at bounding box center [466, 32] width 23 height 5
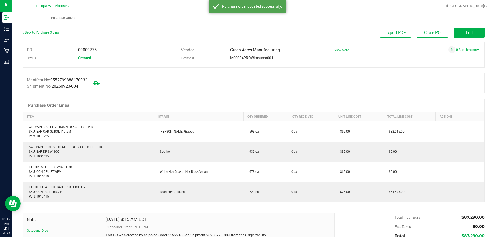
click at [49, 33] on link "Back to Purchase Orders" at bounding box center [41, 33] width 36 height 4
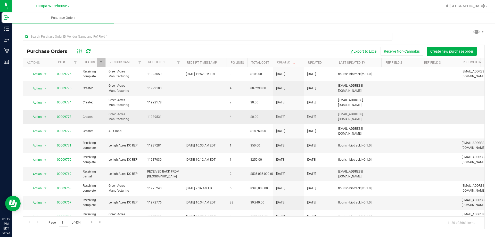
click at [62, 119] on span "00009773" at bounding box center [64, 116] width 14 height 5
click at [66, 116] on link "00009773" at bounding box center [64, 117] width 14 height 4
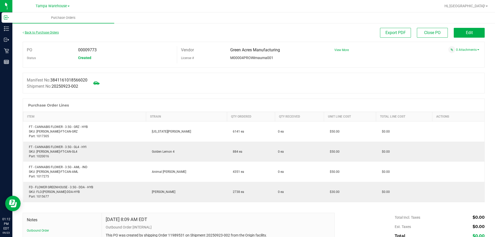
click at [56, 32] on link "Back to Purchase Orders" at bounding box center [41, 33] width 36 height 4
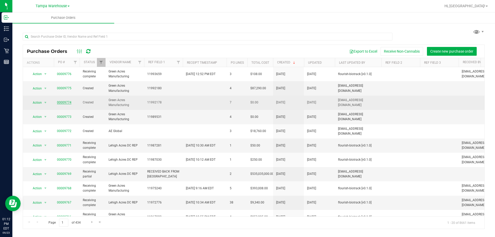
click at [68, 103] on link "00009774" at bounding box center [64, 102] width 14 height 4
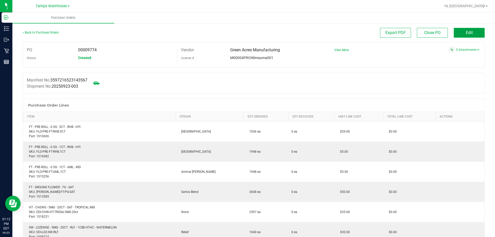
click at [466, 31] on span "Edit" at bounding box center [469, 32] width 7 height 5
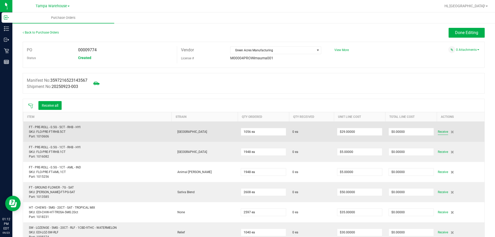
click at [437, 132] on span "Receive" at bounding box center [442, 132] width 10 height 6
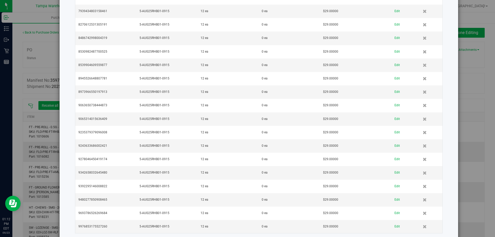
scroll to position [1057, 0]
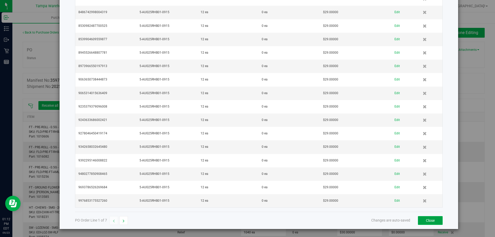
click at [434, 223] on button "Close" at bounding box center [430, 220] width 25 height 9
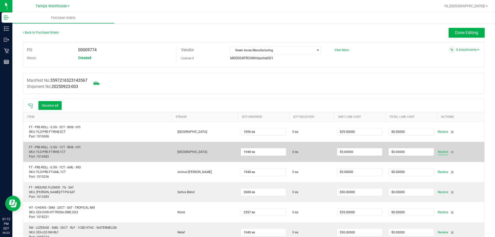
click at [439, 152] on span "Receive" at bounding box center [442, 152] width 10 height 6
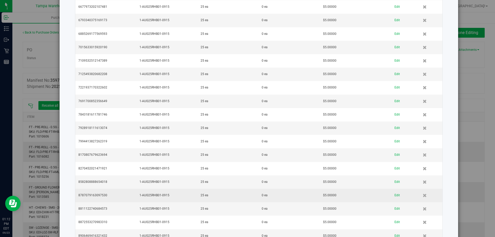
scroll to position [922, 0]
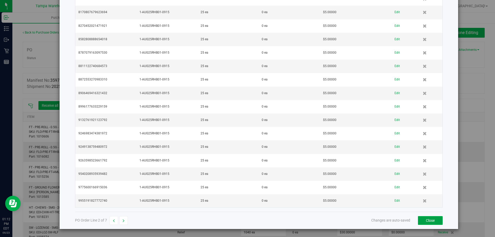
click at [437, 222] on button "Close" at bounding box center [430, 220] width 25 height 9
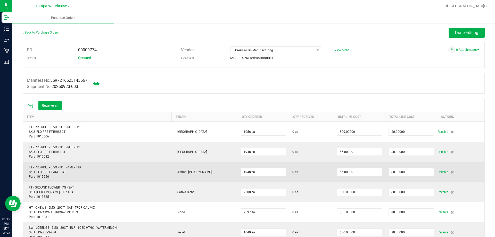
click at [437, 171] on span "Receive" at bounding box center [442, 172] width 10 height 6
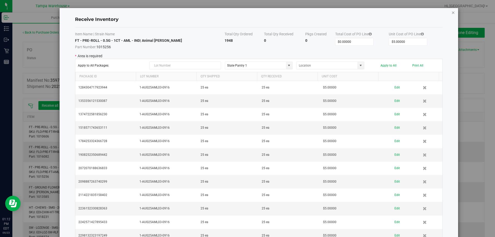
click at [451, 12] on icon "Close modal" at bounding box center [453, 12] width 4 height 6
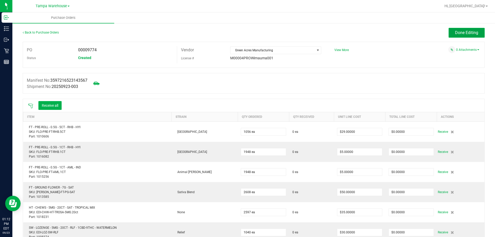
click at [457, 33] on span "Done Editing" at bounding box center [466, 32] width 23 height 5
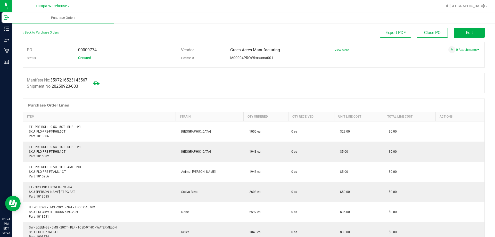
click at [49, 32] on link "Back to Purchase Orders" at bounding box center [41, 33] width 36 height 4
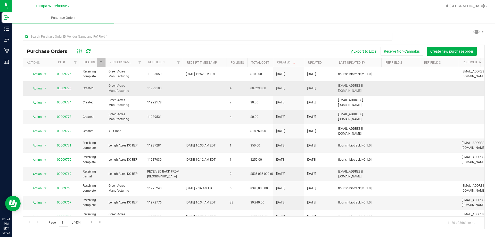
click at [66, 88] on link "00009775" at bounding box center [64, 88] width 14 height 4
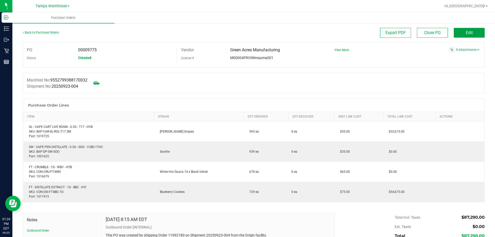
click at [461, 36] on button "Edit" at bounding box center [468, 33] width 31 height 10
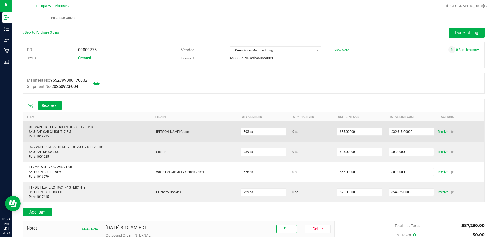
click at [440, 130] on span "Receive" at bounding box center [442, 132] width 10 height 6
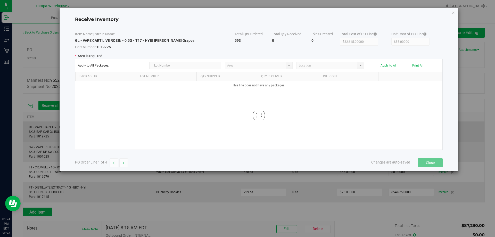
type input "State Pantry 1"
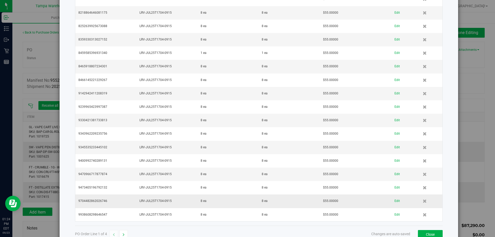
scroll to position [882, 0]
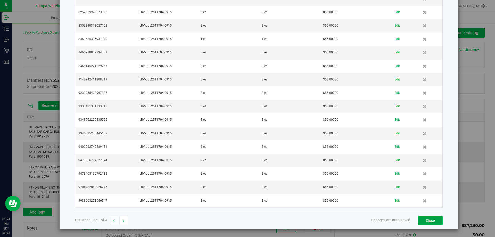
click at [426, 220] on button "Close" at bounding box center [430, 220] width 25 height 9
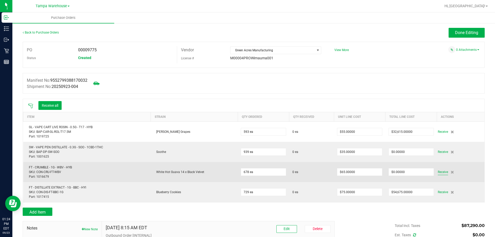
click at [437, 172] on span "Receive" at bounding box center [442, 172] width 10 height 6
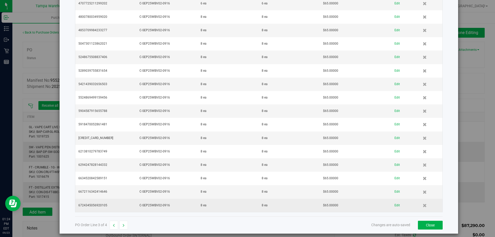
scroll to position [1017, 0]
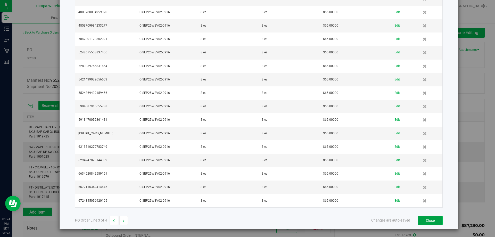
click at [418, 220] on button "Close" at bounding box center [430, 220] width 25 height 9
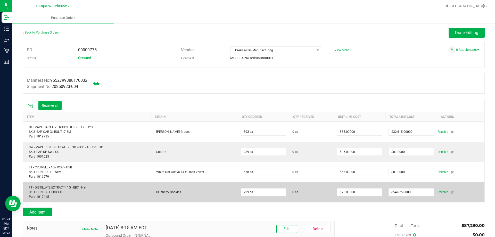
click at [443, 190] on span "Receive" at bounding box center [442, 192] width 10 height 6
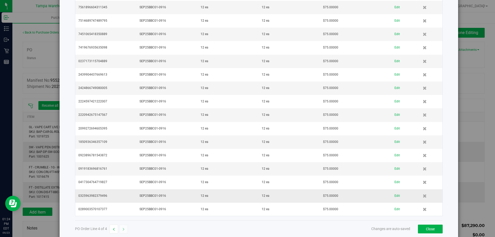
scroll to position [694, 0]
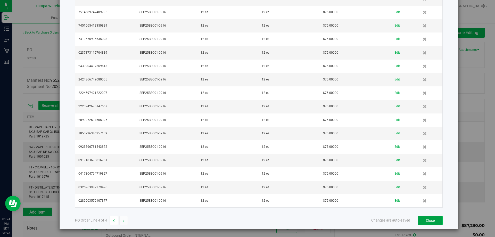
click at [427, 222] on button "Close" at bounding box center [430, 220] width 25 height 9
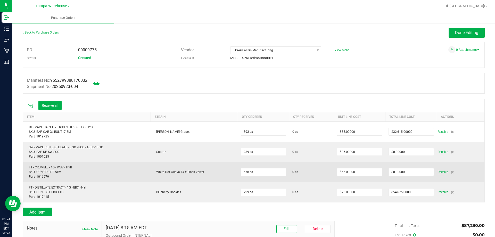
click at [439, 171] on span "Receive" at bounding box center [442, 172] width 10 height 6
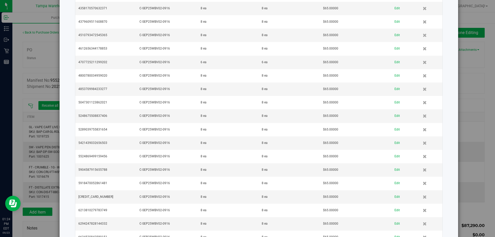
scroll to position [1017, 0]
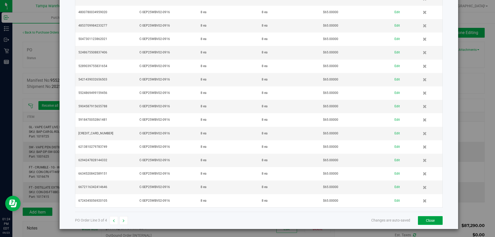
click at [420, 219] on button "Close" at bounding box center [430, 220] width 25 height 9
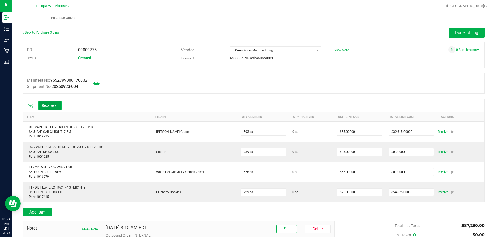
click at [50, 107] on button "Receive all" at bounding box center [49, 105] width 23 height 9
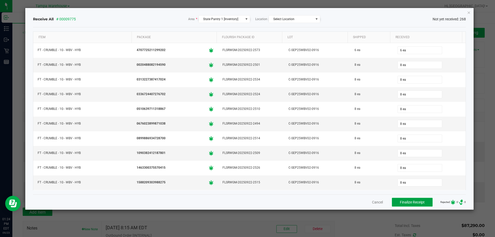
click at [402, 202] on span "Finalize Receipt" at bounding box center [412, 202] width 25 height 4
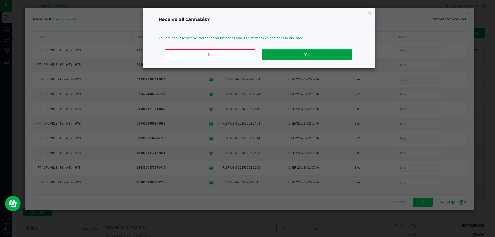
click at [308, 55] on button "Yes" at bounding box center [307, 54] width 90 height 11
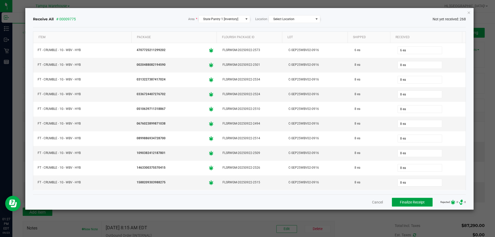
click at [408, 200] on span "Finalize Receipt" at bounding box center [412, 202] width 25 height 4
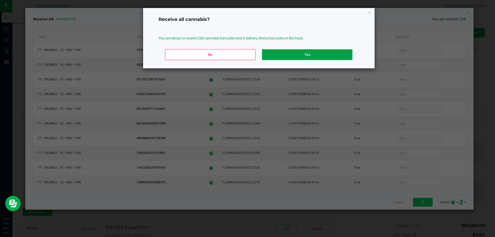
click at [304, 50] on button "Yes" at bounding box center [307, 54] width 90 height 11
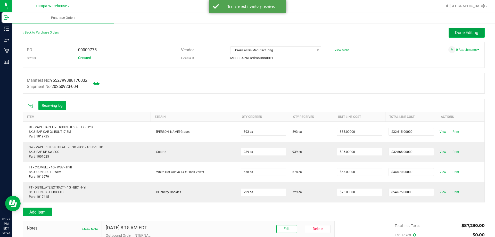
click at [463, 32] on span "Done Editing" at bounding box center [466, 32] width 23 height 5
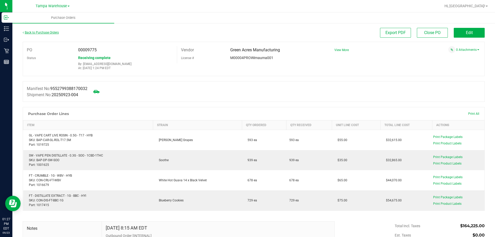
click at [41, 31] on link "Back to Purchase Orders" at bounding box center [41, 33] width 36 height 4
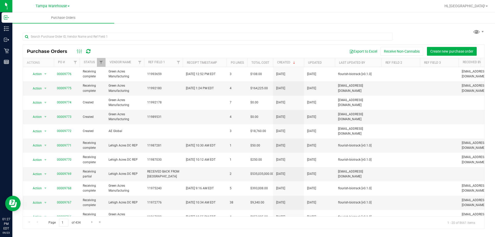
click at [86, 51] on icon at bounding box center [88, 51] width 4 height 5
click at [88, 51] on icon at bounding box center [88, 51] width 4 height 5
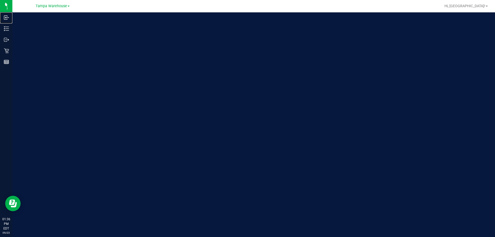
click at [0, 0] on p "Inbound" at bounding box center [0, 0] width 0 height 0
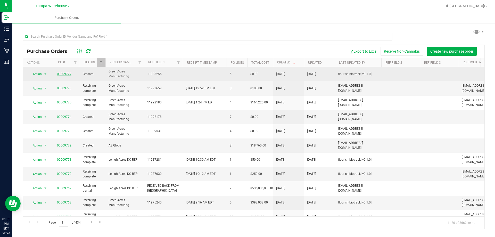
click at [67, 75] on link "00009777" at bounding box center [64, 74] width 14 height 4
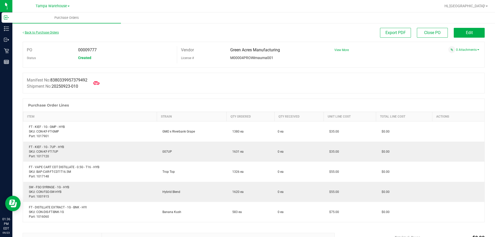
click at [47, 32] on link "Back to Purchase Orders" at bounding box center [41, 33] width 36 height 4
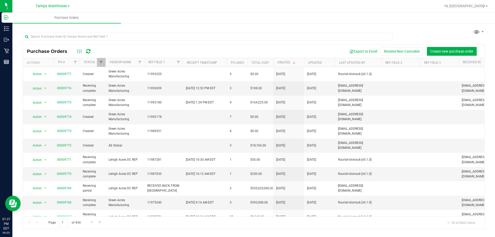
click at [89, 51] on icon at bounding box center [88, 51] width 4 height 5
click at [89, 52] on icon at bounding box center [88, 51] width 4 height 5
click at [67, 117] on link "00009774" at bounding box center [64, 117] width 14 height 4
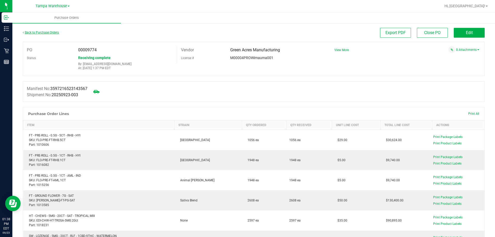
click at [52, 32] on link "Back to Purchase Orders" at bounding box center [41, 33] width 36 height 4
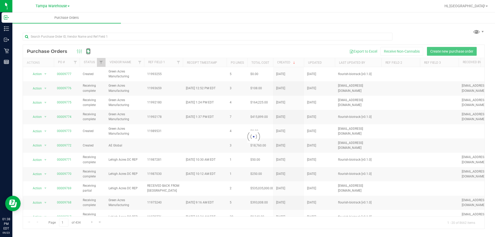
click at [88, 50] on icon at bounding box center [88, 51] width 4 height 5
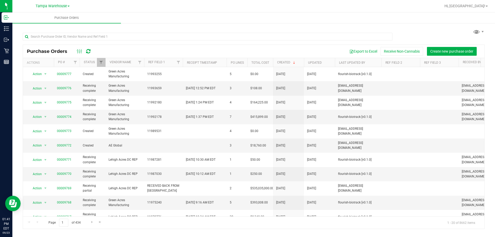
click at [88, 51] on icon at bounding box center [88, 51] width 4 height 5
click at [88, 50] on icon at bounding box center [88, 51] width 4 height 5
click at [88, 52] on icon at bounding box center [88, 51] width 4 height 5
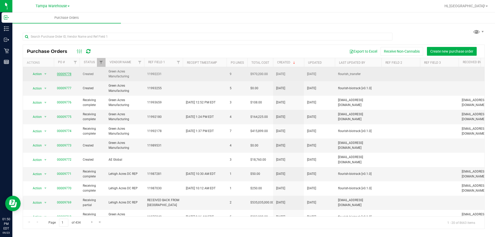
click at [69, 74] on link "00009778" at bounding box center [64, 74] width 14 height 4
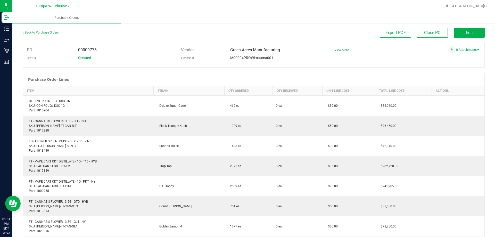
click at [47, 32] on link "Back to Purchase Orders" at bounding box center [41, 33] width 36 height 4
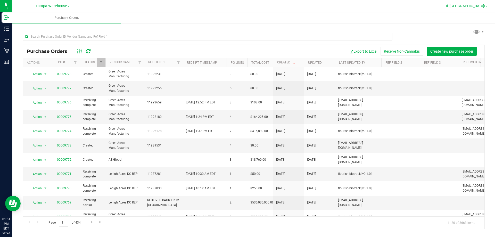
click at [468, 4] on link "Hi, [GEOGRAPHIC_DATA]!" at bounding box center [465, 5] width 47 height 5
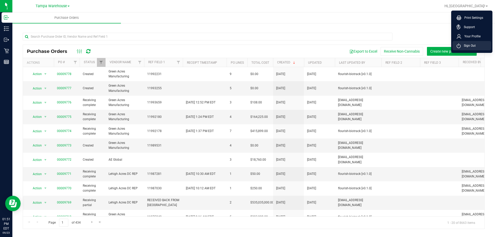
click at [464, 48] on li "Sign Out" at bounding box center [471, 45] width 39 height 9
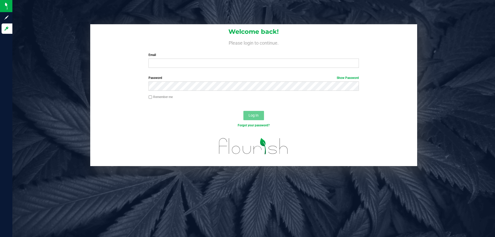
click at [312, 41] on h4 "Please login to continue." at bounding box center [253, 42] width 327 height 6
